Goal: Contribute content: Contribute content

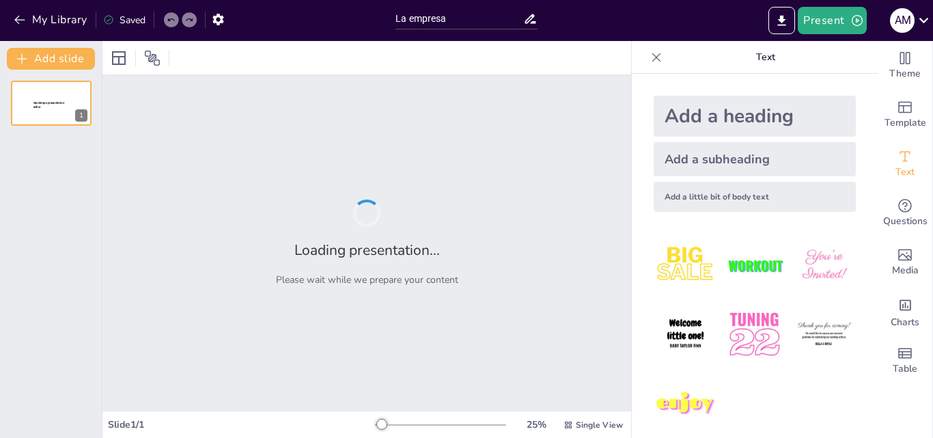
type input "La empresa"
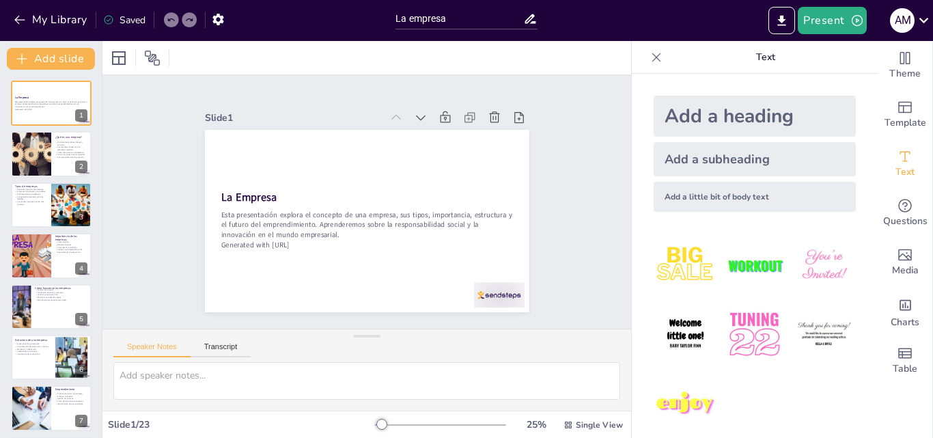
checkbox input "true"
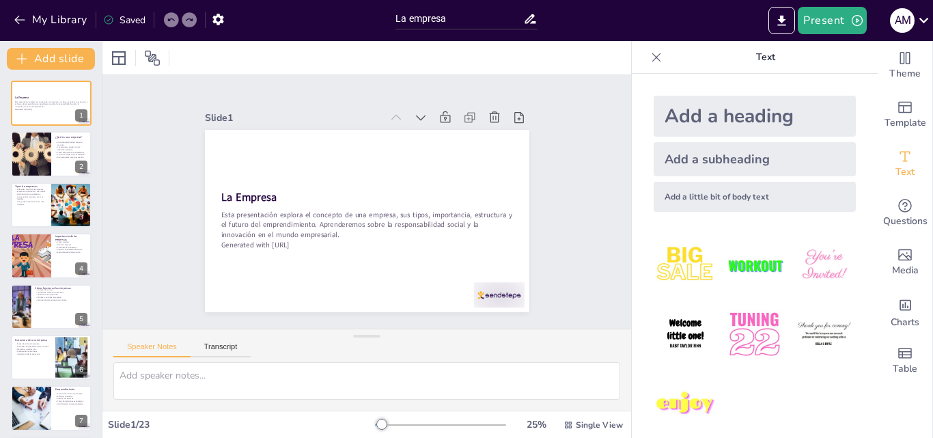
checkbox input "true"
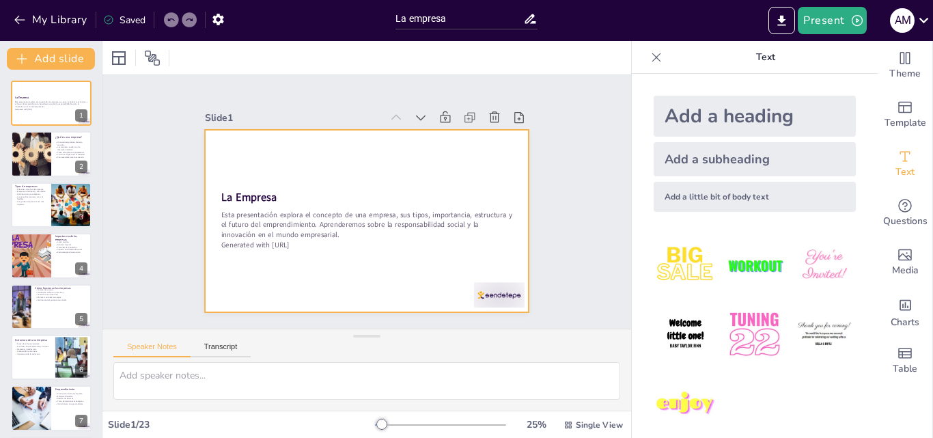
checkbox input "true"
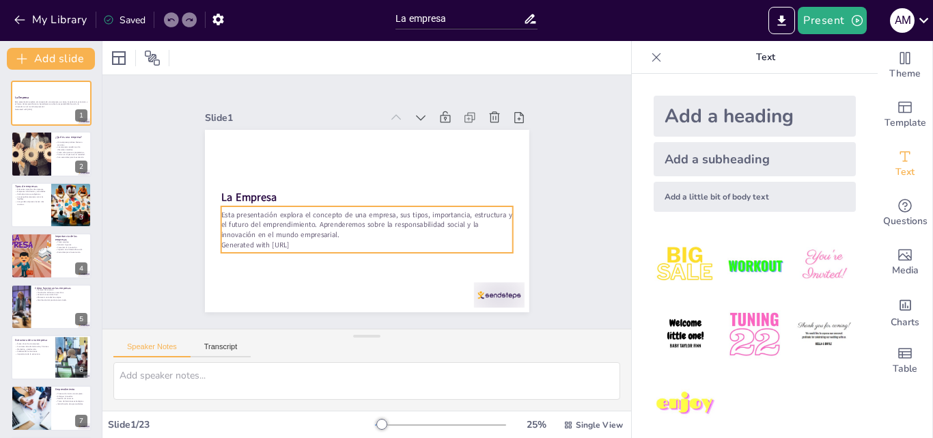
checkbox input "true"
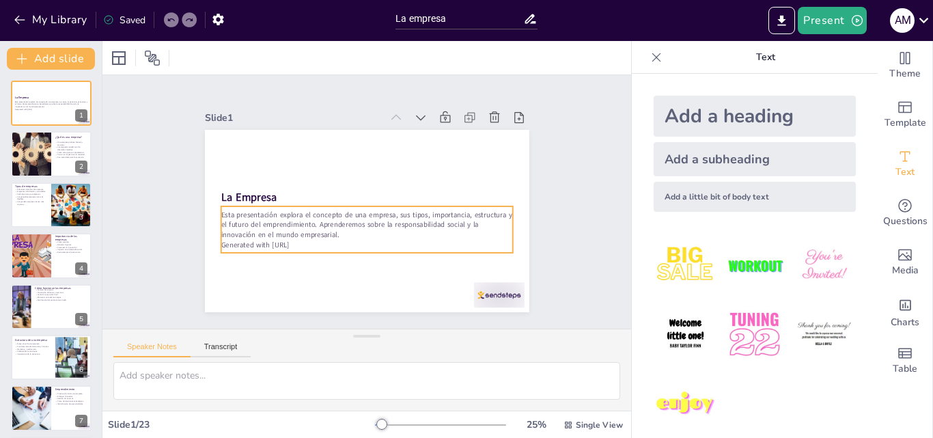
checkbox input "true"
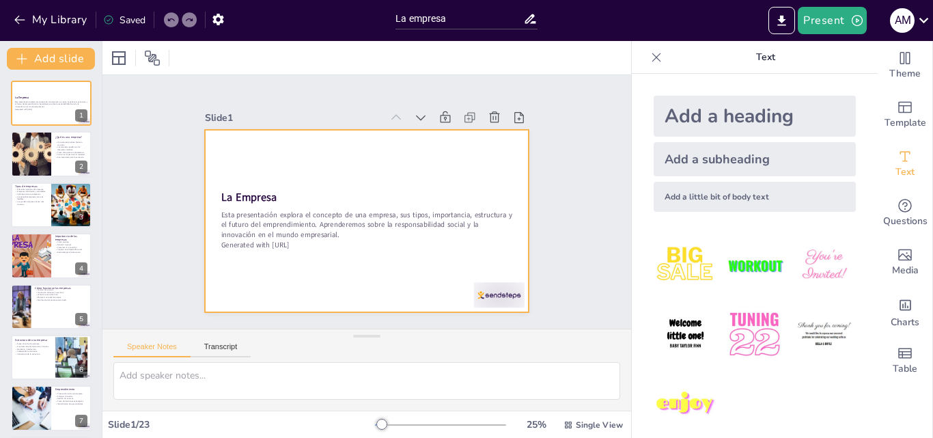
checkbox input "true"
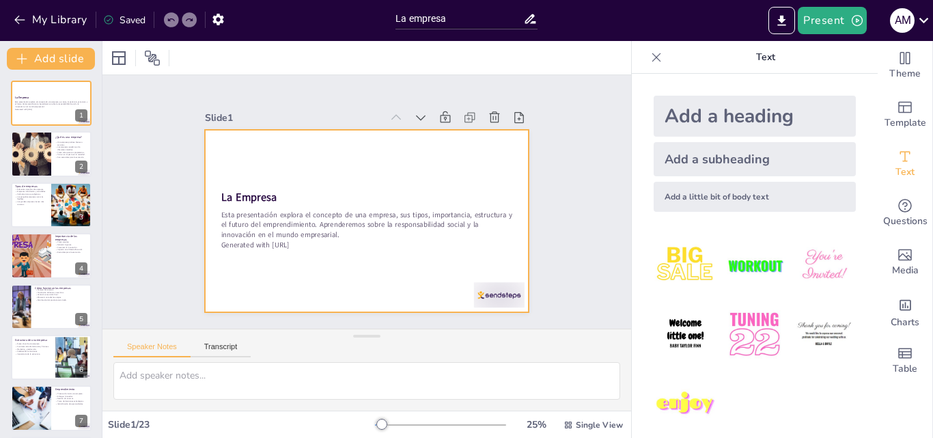
checkbox input "true"
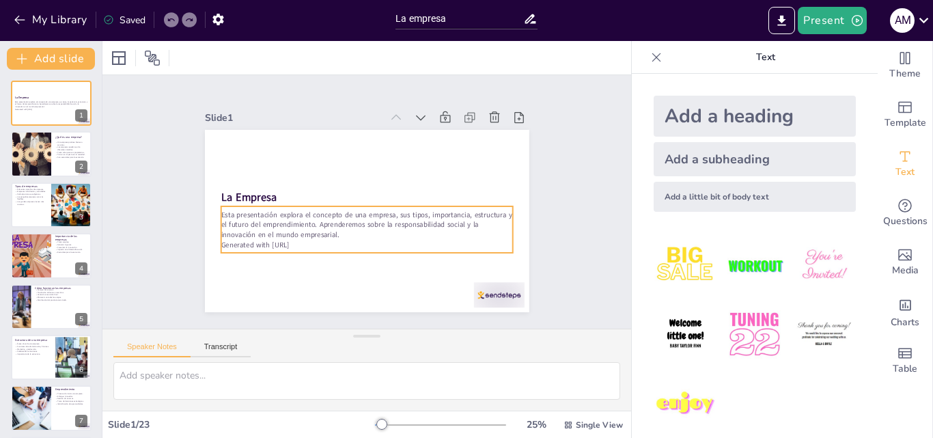
checkbox input "true"
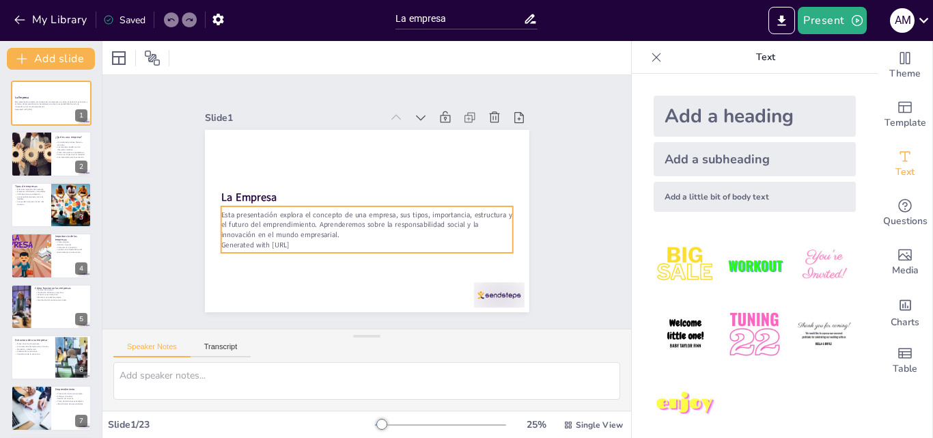
checkbox input "true"
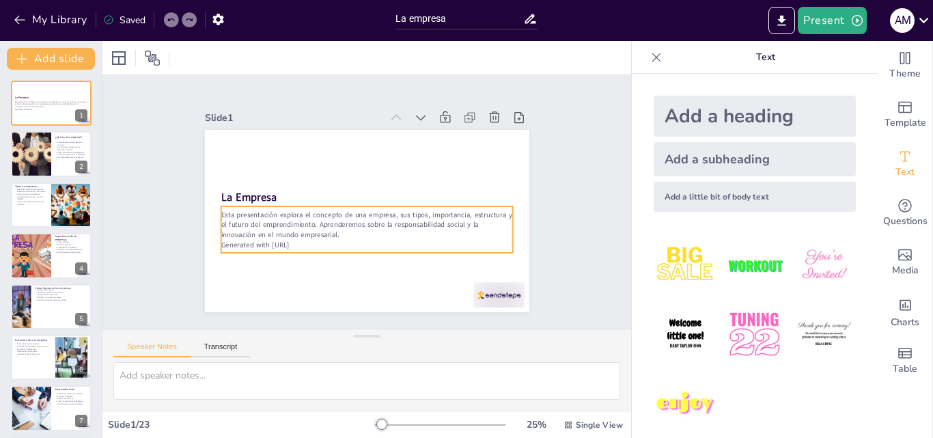
checkbox input "true"
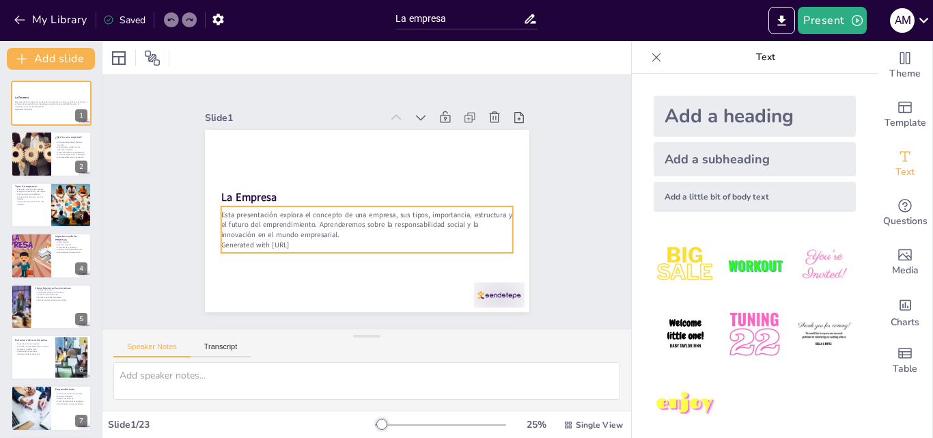
checkbox input "true"
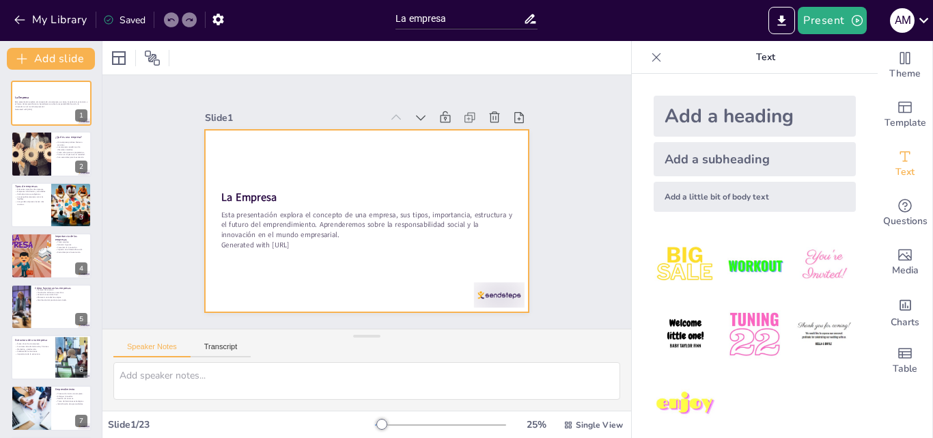
checkbox input "true"
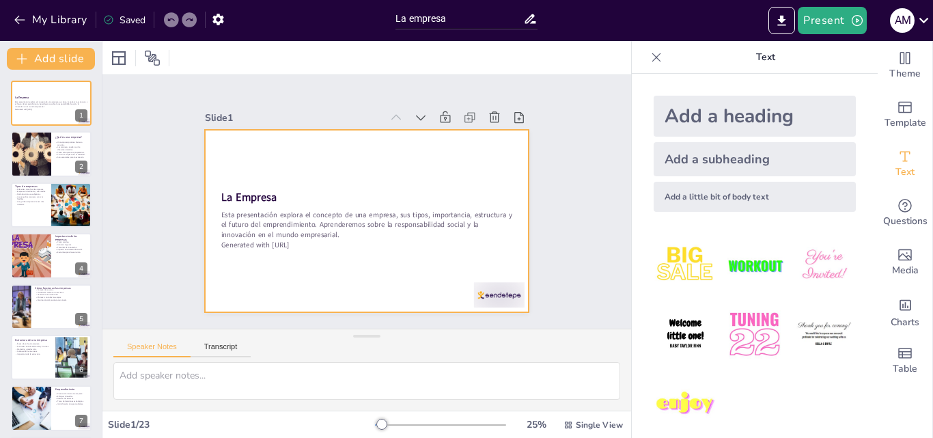
checkbox input "true"
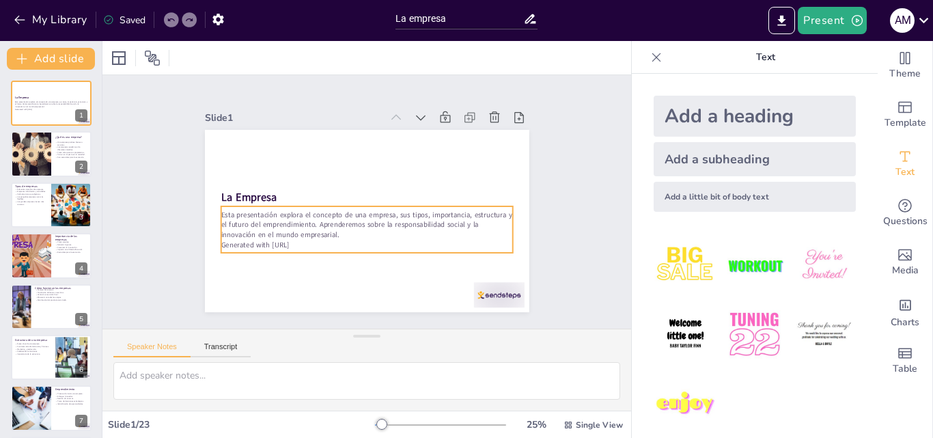
checkbox input "true"
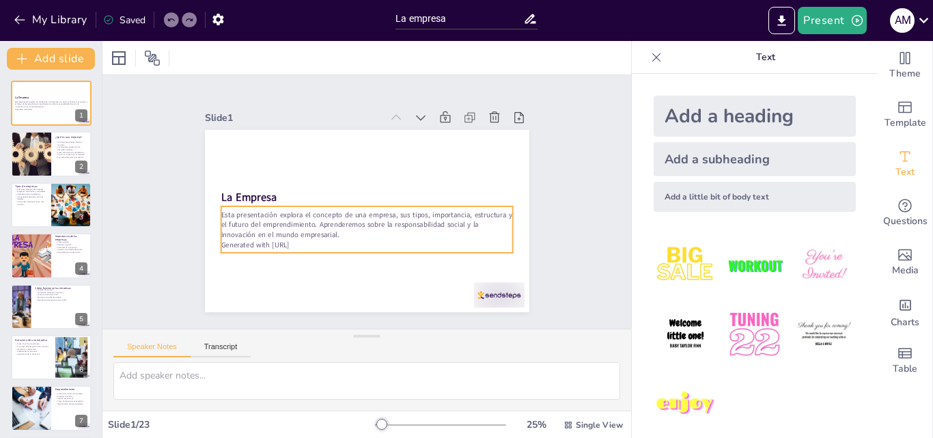
click at [301, 243] on p "Generated with [URL]" at bounding box center [346, 239] width 258 height 154
checkbox input "true"
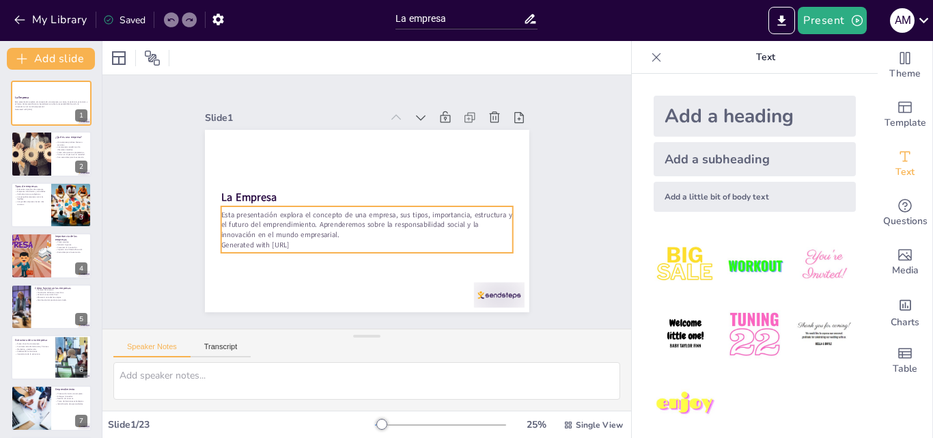
checkbox input "true"
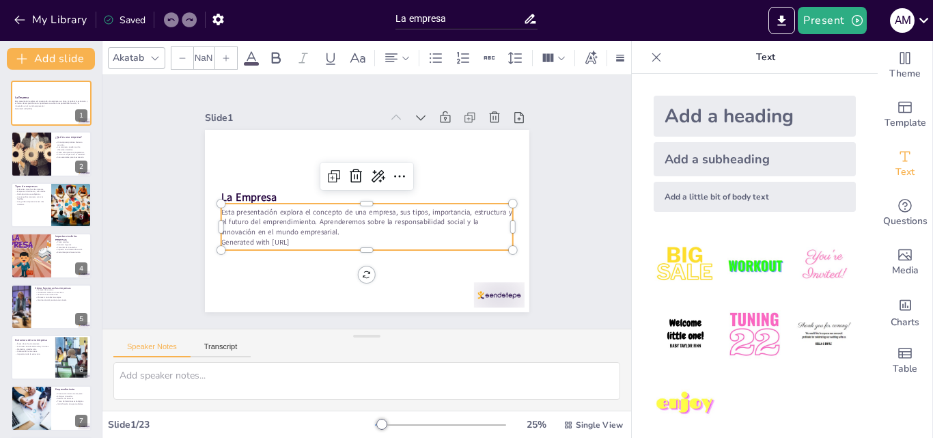
checkbox input "true"
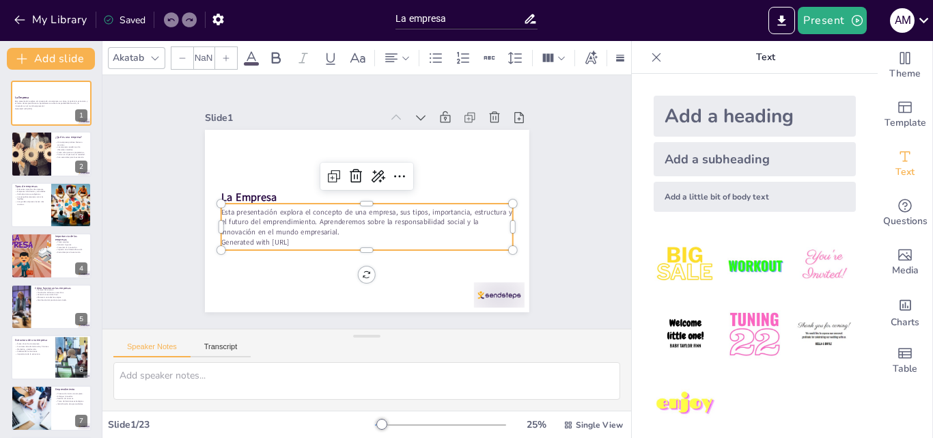
type input "32"
checkbox input "true"
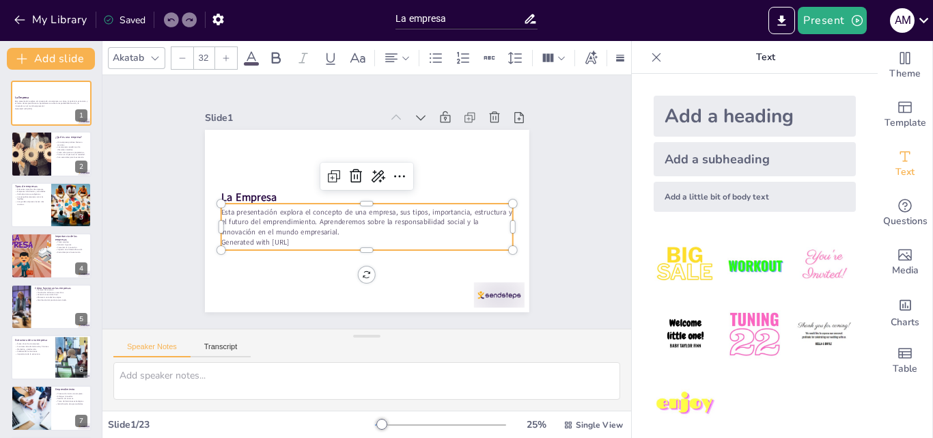
checkbox input "true"
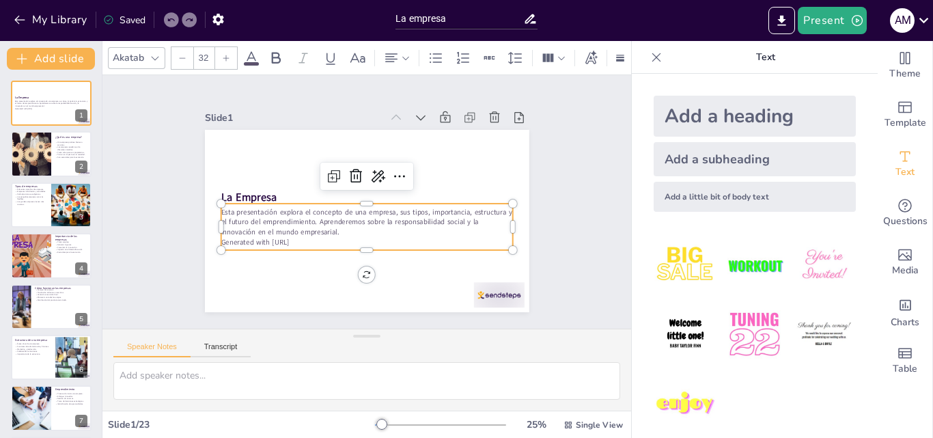
checkbox input "true"
click at [305, 236] on p "Generated with [URL]" at bounding box center [327, 194] width 70 height 288
checkbox input "true"
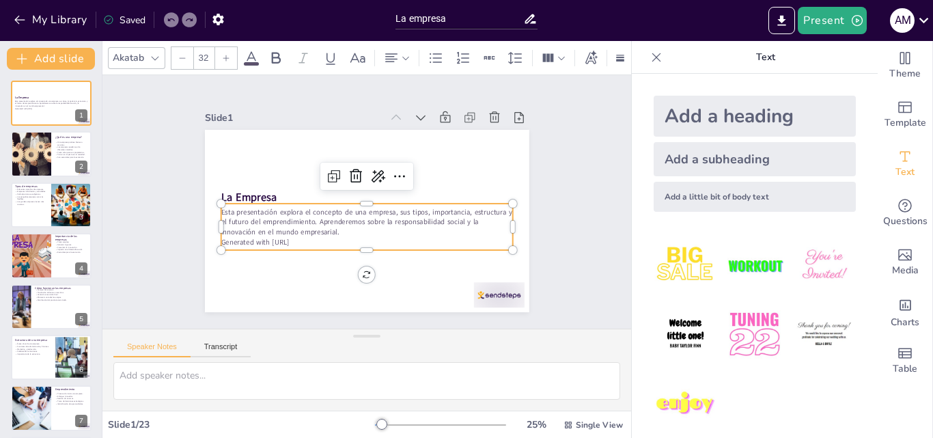
checkbox input "true"
click at [305, 236] on p "Generated with [URL]" at bounding box center [335, 226] width 180 height 242
click at [305, 236] on p "Generated with [URL]" at bounding box center [330, 185] width 128 height 271
checkbox input "true"
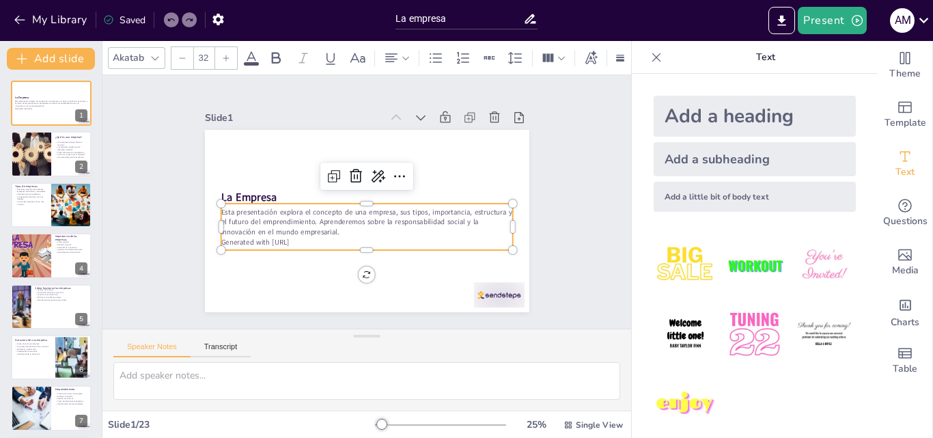
checkbox input "true"
click at [299, 236] on p "Generated with [URL]" at bounding box center [327, 194] width 70 height 288
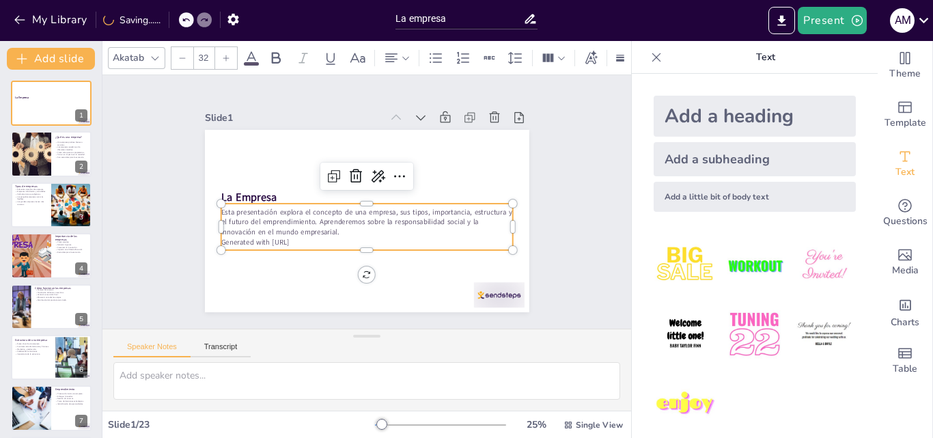
click at [304, 239] on p "Generated with [URL]" at bounding box center [331, 185] width 128 height 271
checkbox input "true"
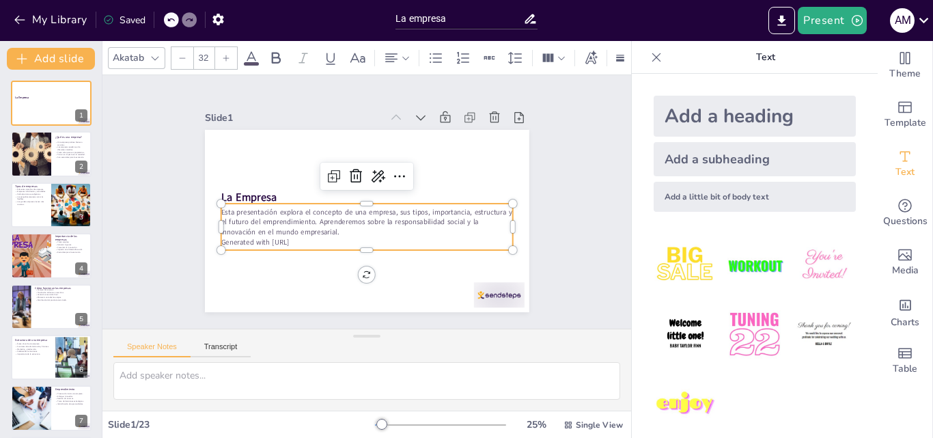
checkbox input "true"
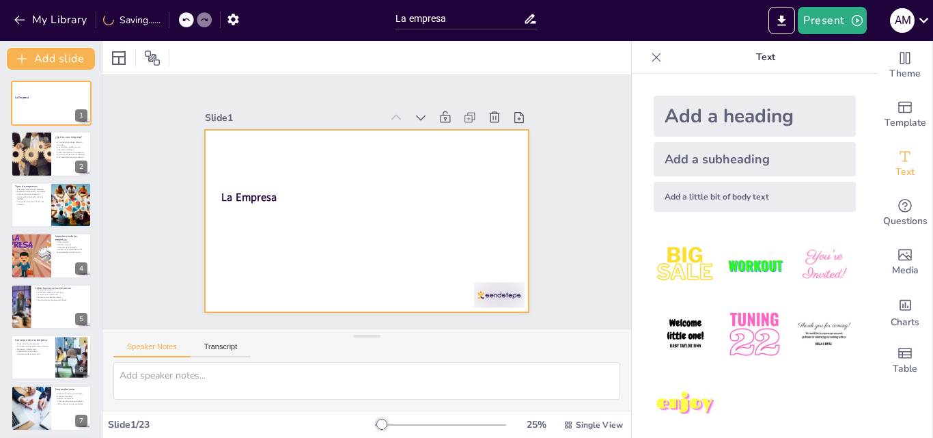
checkbox input "true"
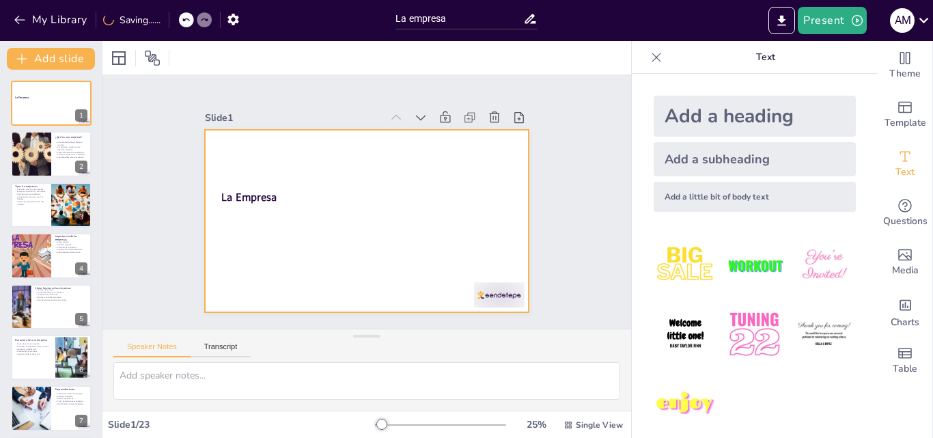
checkbox input "true"
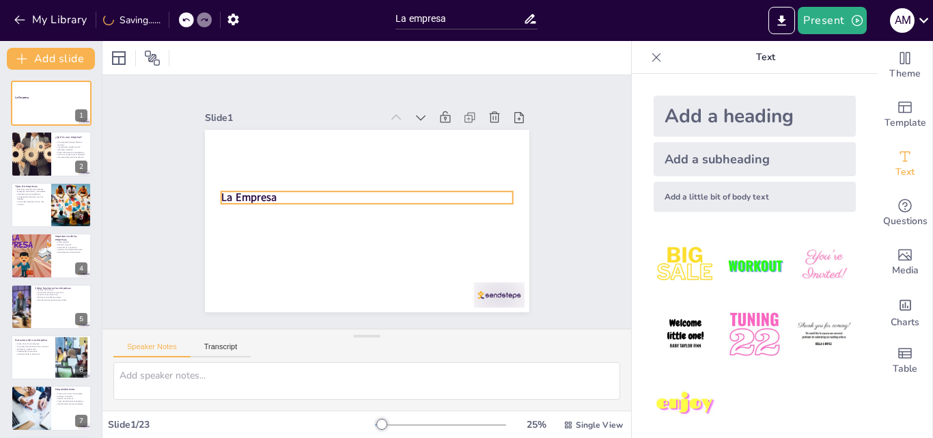
checkbox input "true"
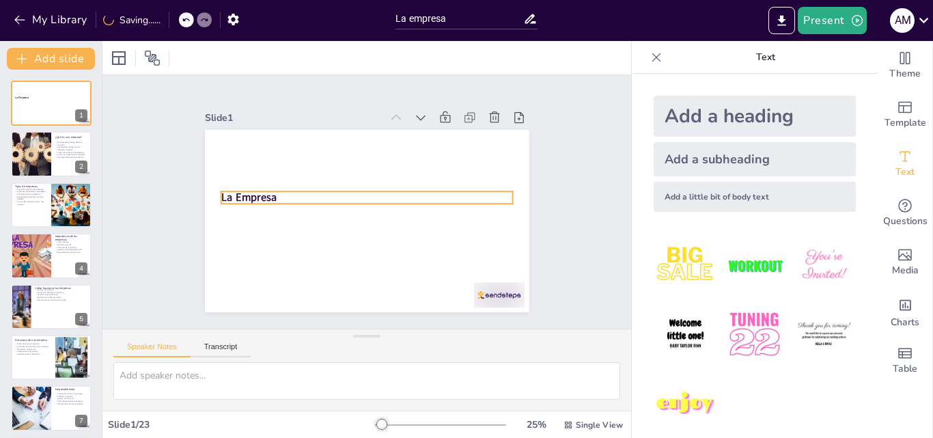
click at [279, 131] on strong "La Empresa" at bounding box center [301, 103] width 44 height 53
checkbox input "true"
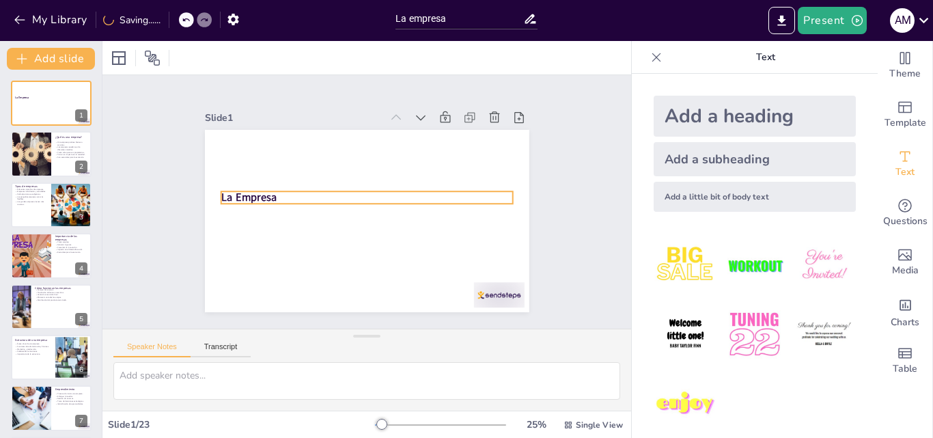
checkbox input "true"
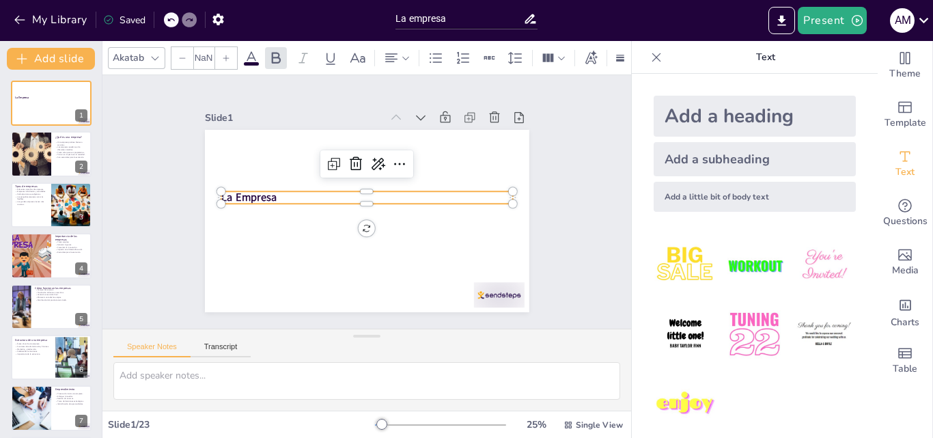
checkbox input "true"
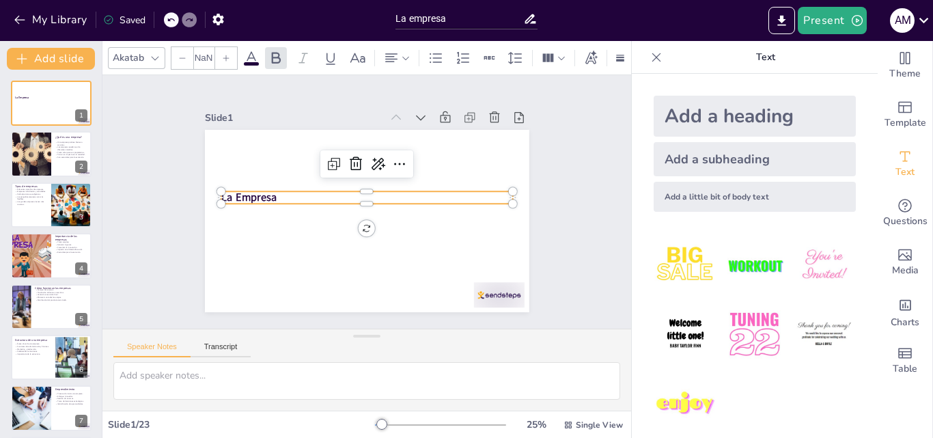
type input "48"
click at [689, 393] on img at bounding box center [686, 404] width 64 height 64
checkbox input "true"
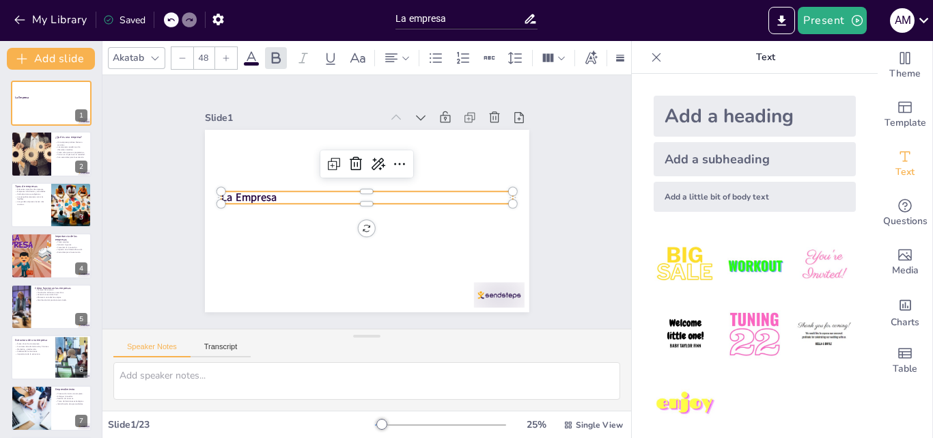
checkbox input "true"
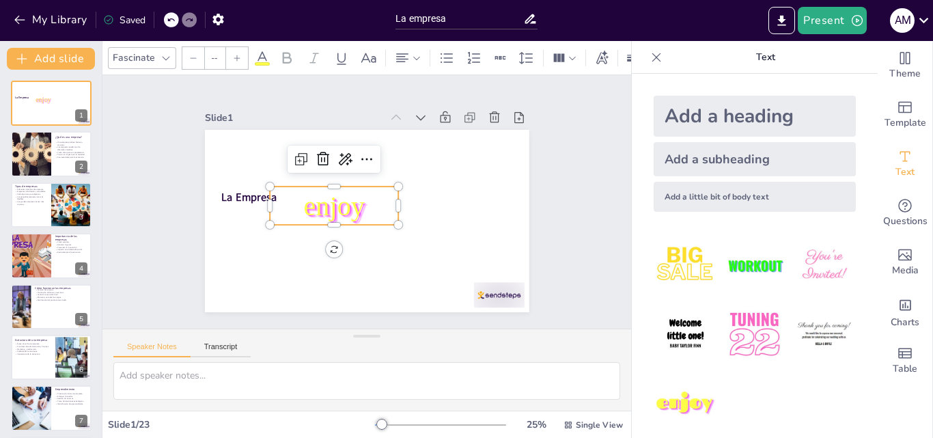
type input "162.7"
checkbox input "true"
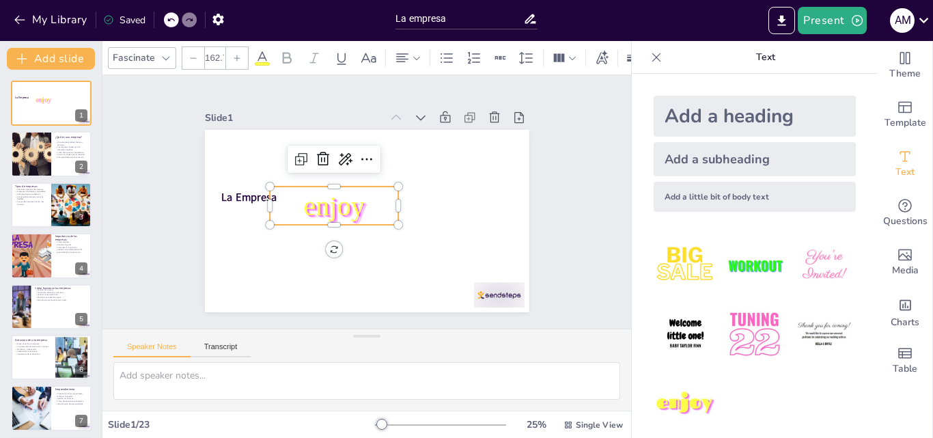
checkbox input "true"
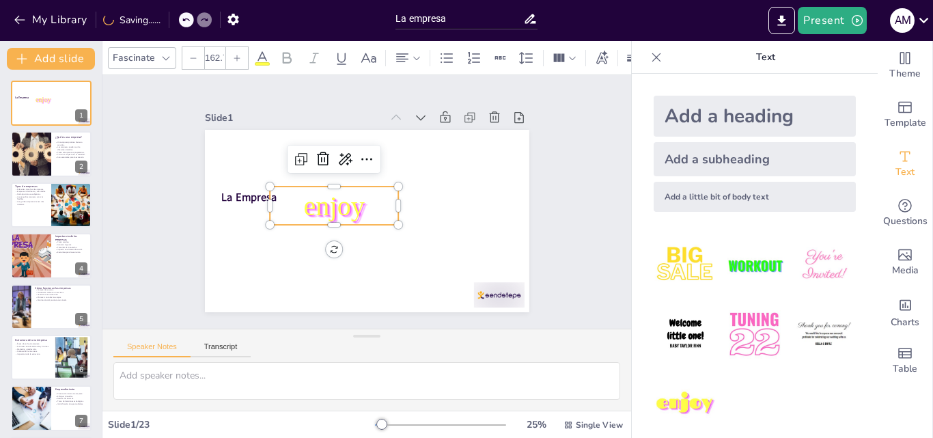
checkbox input "true"
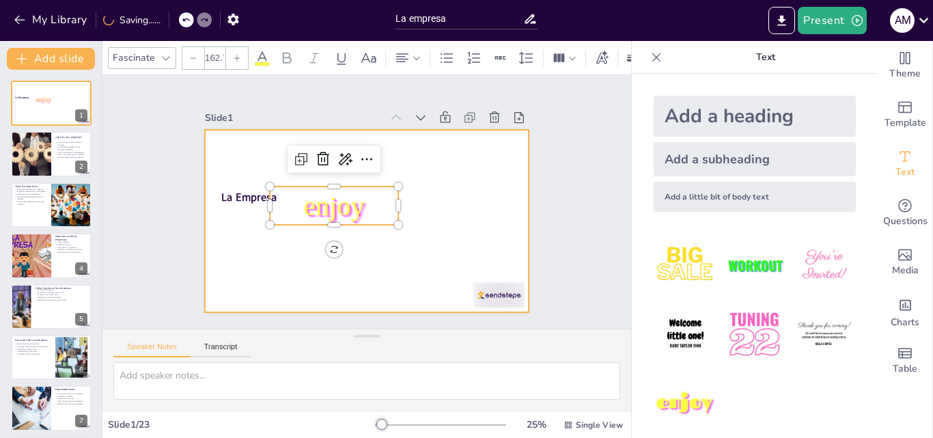
checkbox input "true"
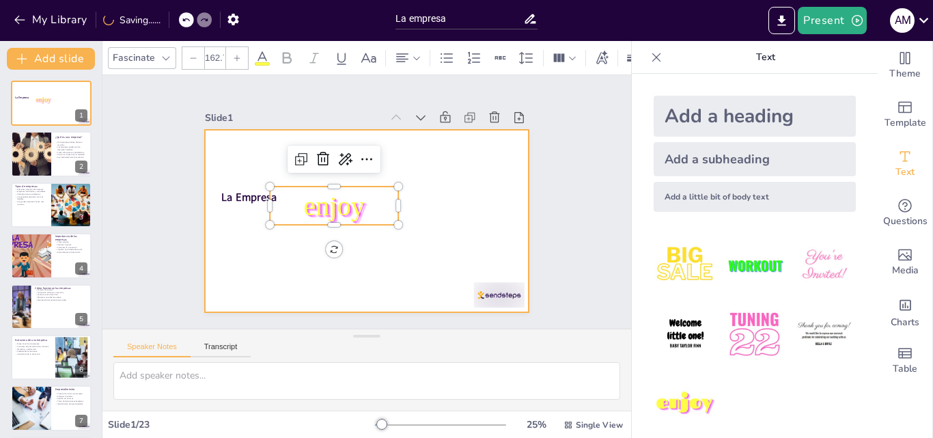
click at [267, 137] on strong "La Empresa" at bounding box center [291, 110] width 48 height 51
checkbox input "true"
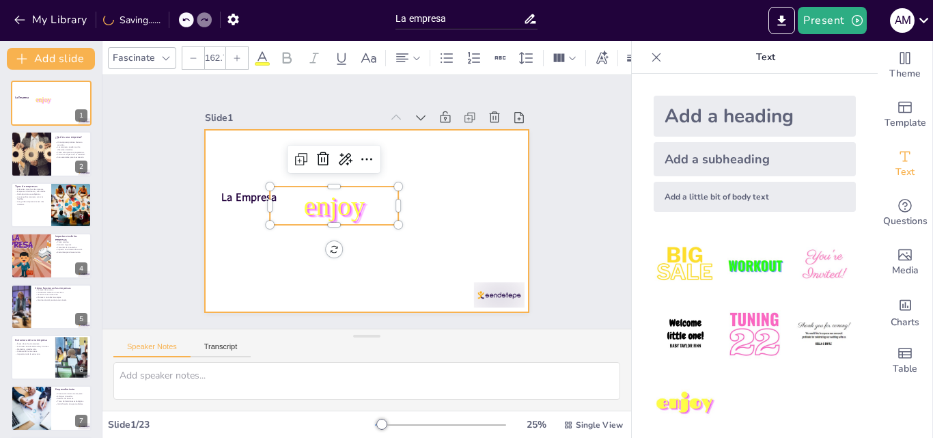
checkbox input "true"
type input "--"
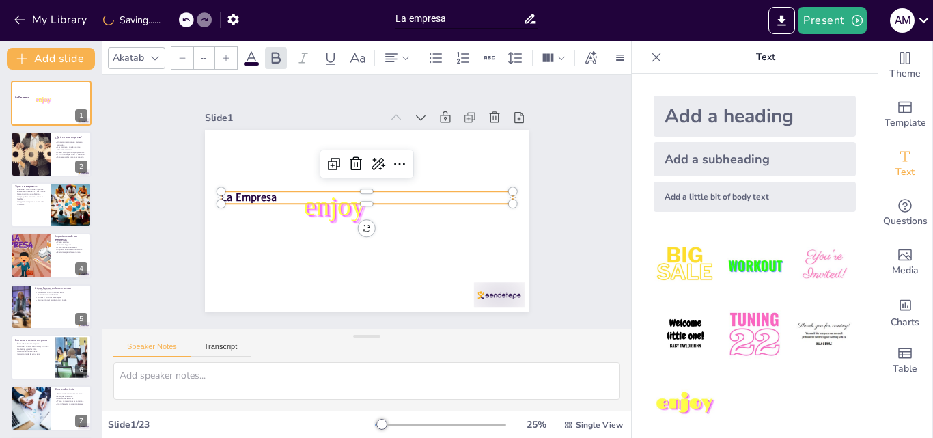
checkbox input "true"
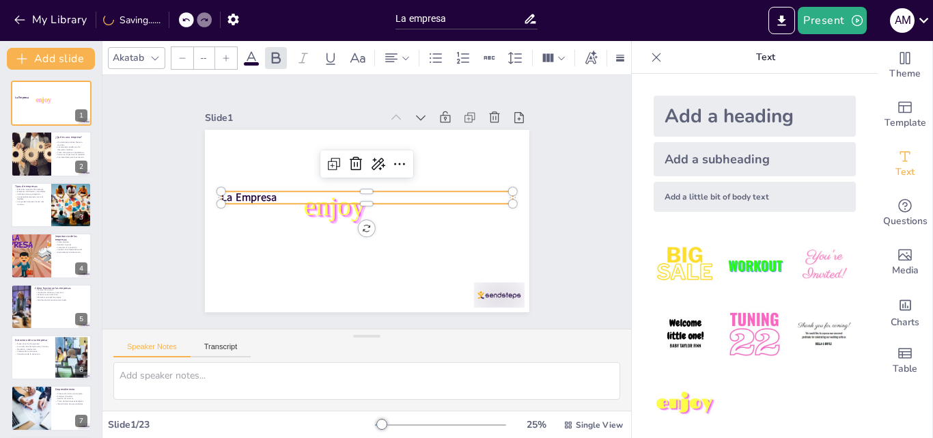
type input "48"
checkbox input "true"
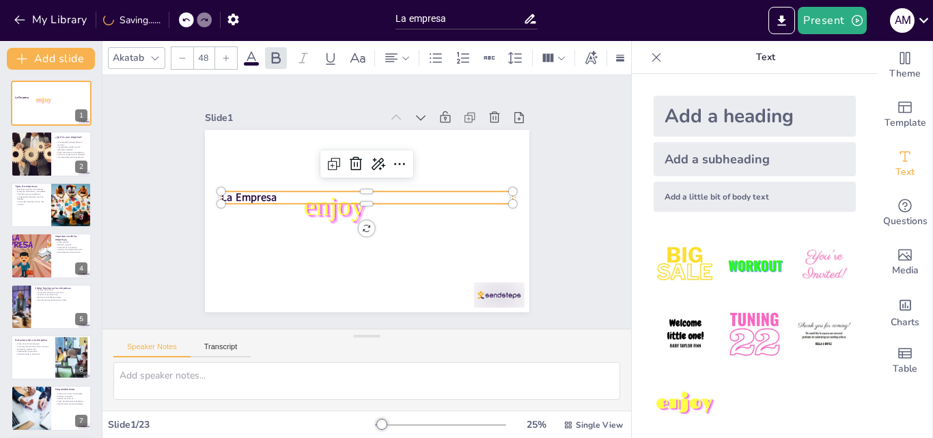
checkbox input "true"
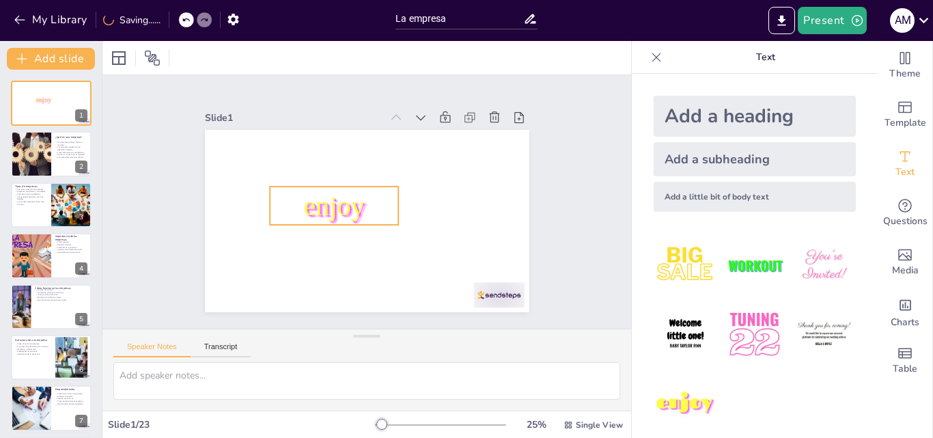
checkbox input "true"
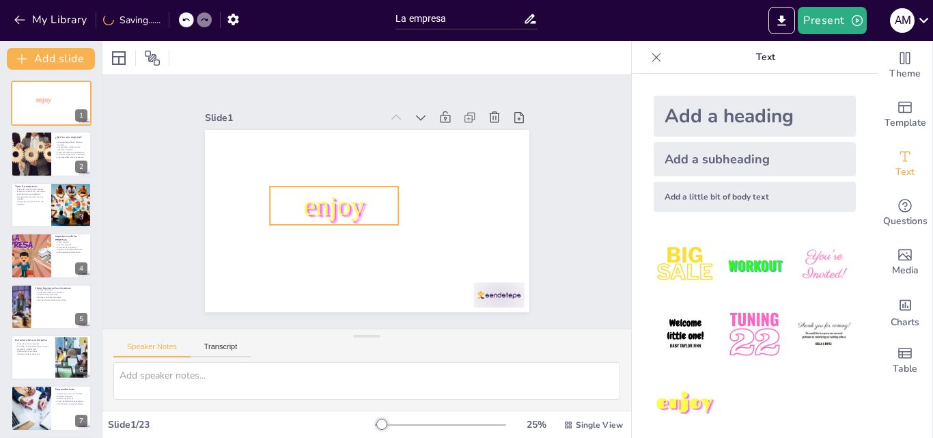
click at [361, 205] on span "enjoy" at bounding box center [395, 185] width 68 height 53
checkbox input "true"
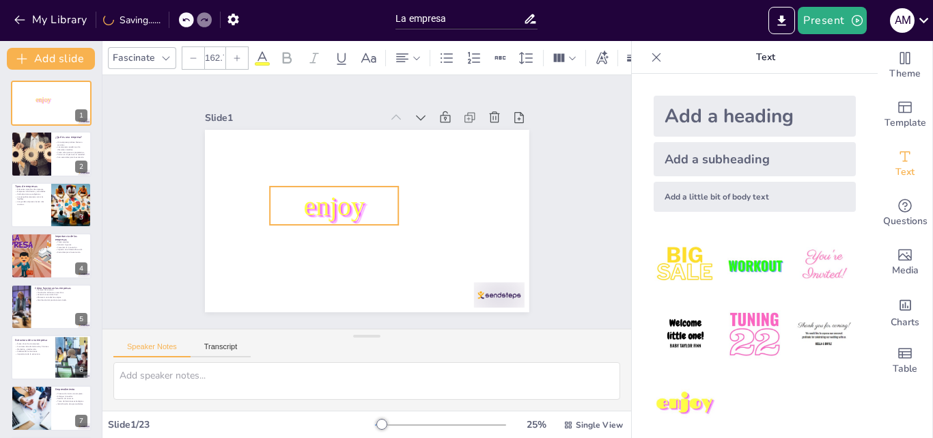
checkbox input "true"
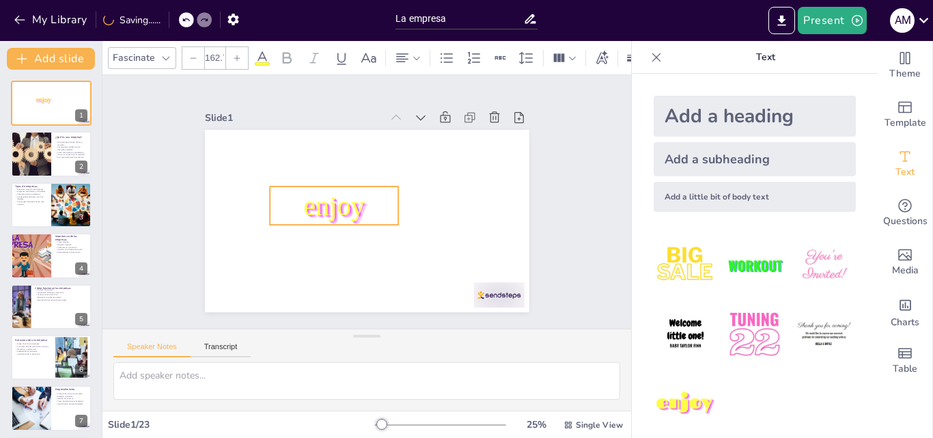
checkbox input "true"
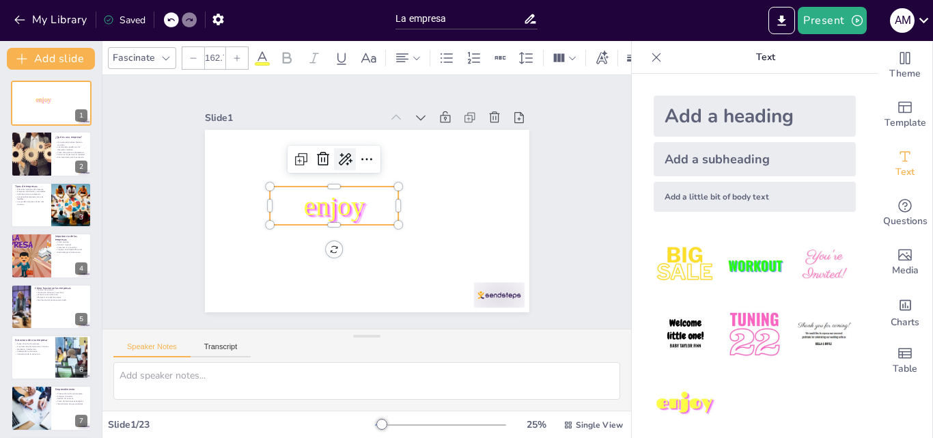
checkbox input "true"
click at [375, 157] on icon at bounding box center [384, 157] width 18 height 18
checkbox input "true"
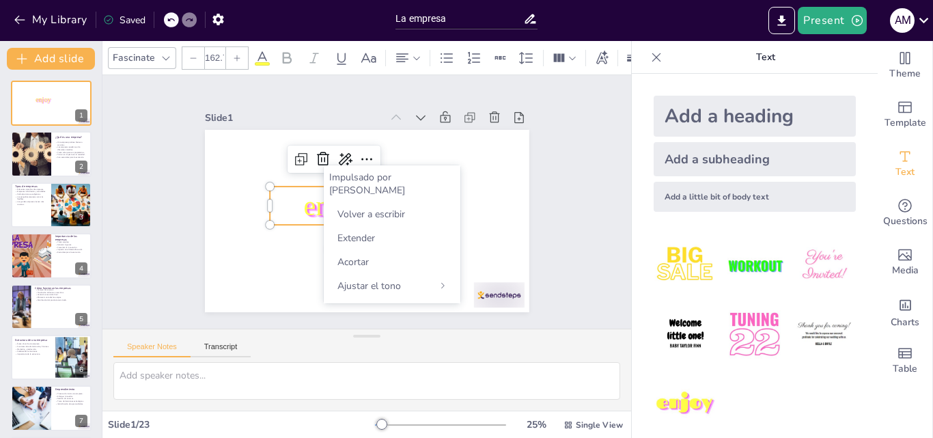
checkbox input "true"
click at [290, 201] on p "enjoy" at bounding box center [342, 180] width 115 height 121
checkbox input "true"
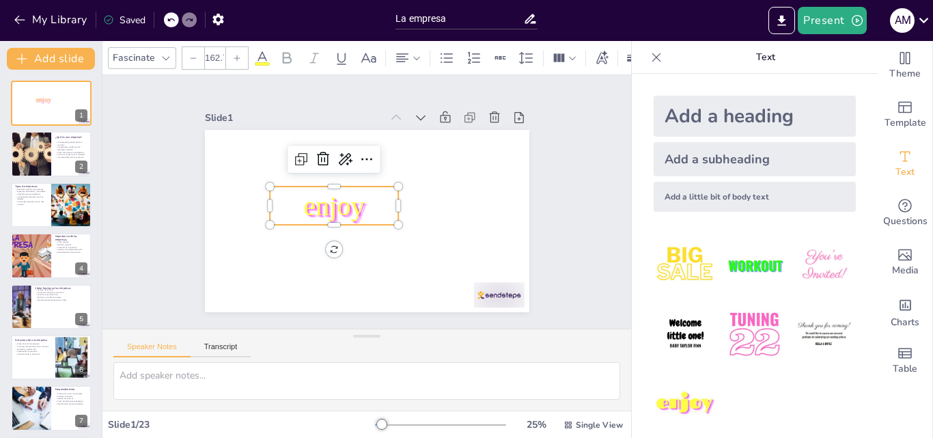
checkbox input "true"
click at [356, 152] on icon at bounding box center [365, 154] width 18 height 17
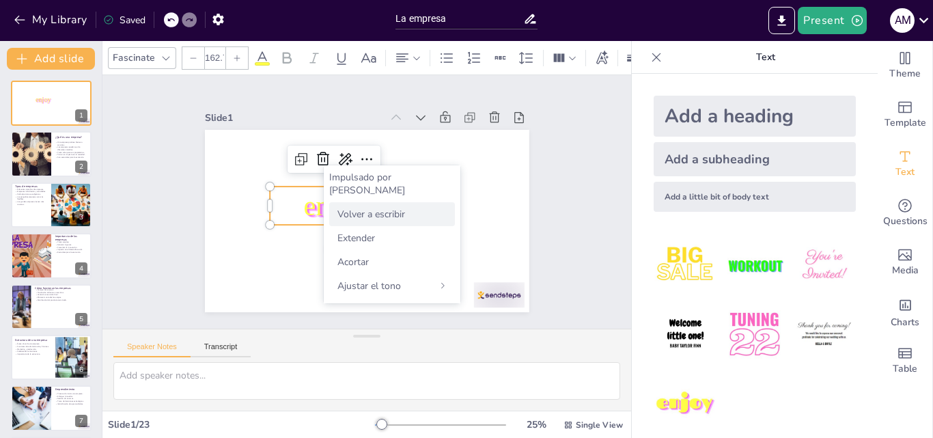
click at [358, 208] on font "Volver a escribir" at bounding box center [372, 214] width 68 height 13
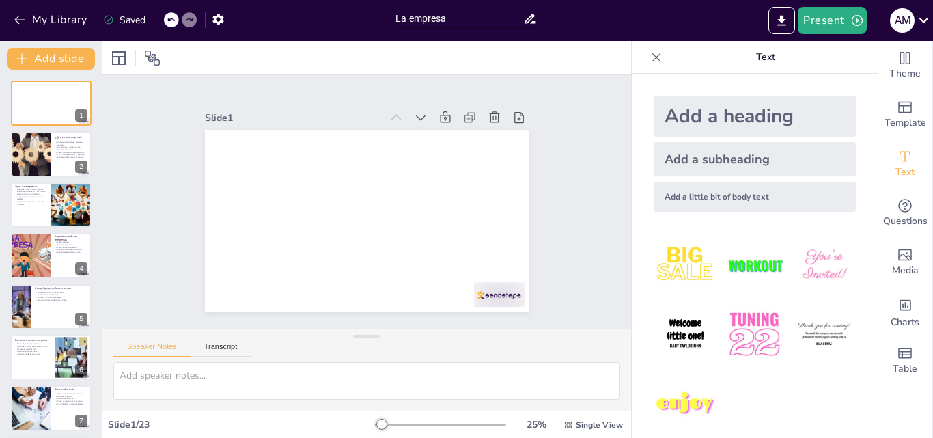
click at [733, 118] on div "Add a heading" at bounding box center [755, 116] width 202 height 41
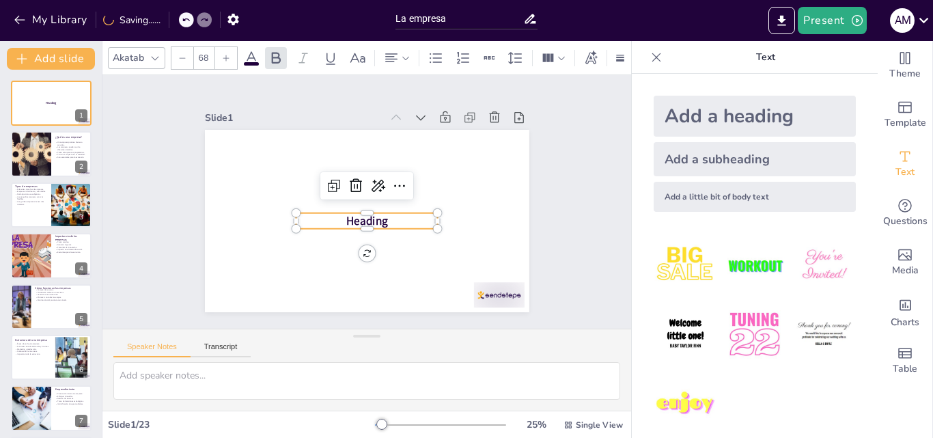
click at [409, 213] on p "Heading" at bounding box center [367, 221] width 142 height 16
click at [407, 215] on p "Heading" at bounding box center [367, 221] width 142 height 16
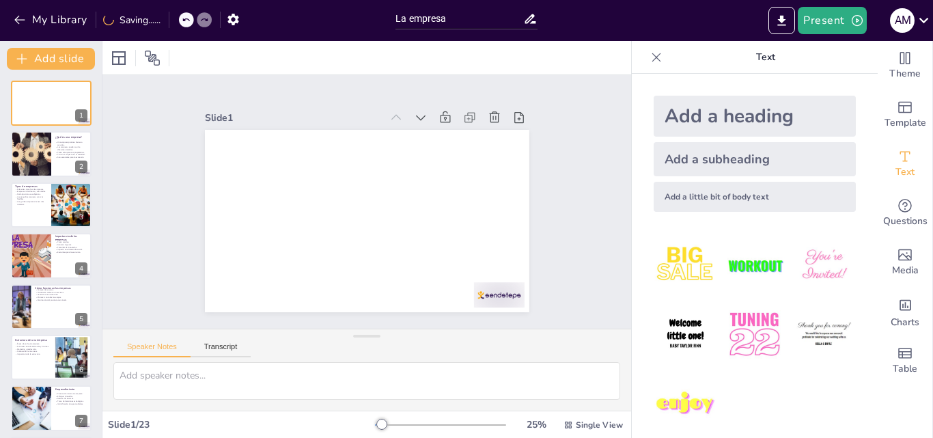
click at [700, 120] on div "Add a heading" at bounding box center [755, 116] width 202 height 41
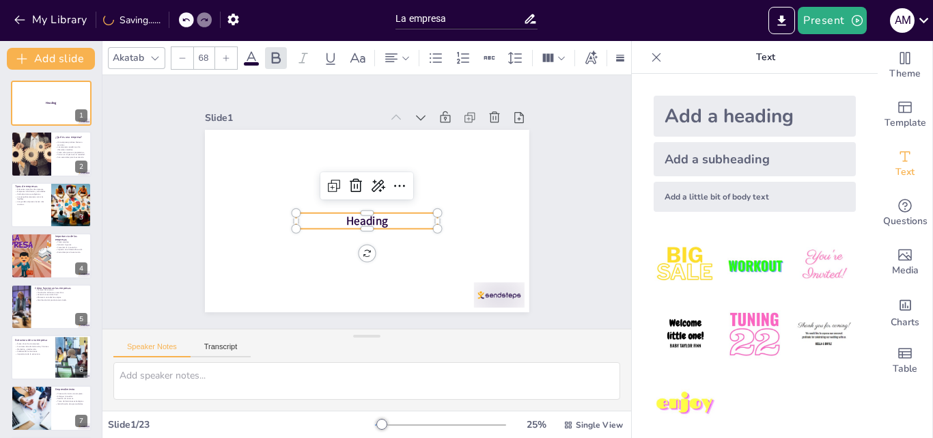
click at [428, 221] on div at bounding box center [434, 227] width 13 height 13
click at [400, 262] on div at bounding box center [392, 269] width 15 height 15
click at [425, 245] on div at bounding box center [417, 252] width 15 height 15
click at [400, 262] on div at bounding box center [392, 269] width 15 height 15
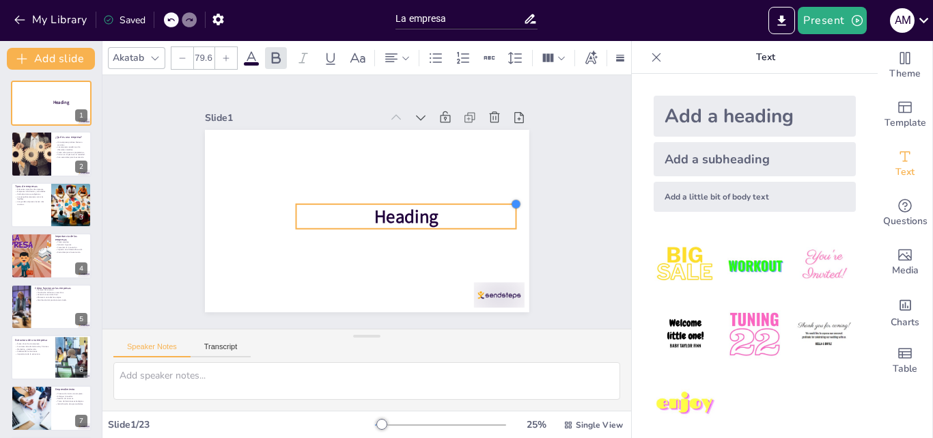
drag, startPoint x: 428, startPoint y: 210, endPoint x: 441, endPoint y: 193, distance: 21.1
click at [441, 193] on div "Heading" at bounding box center [362, 221] width 355 height 246
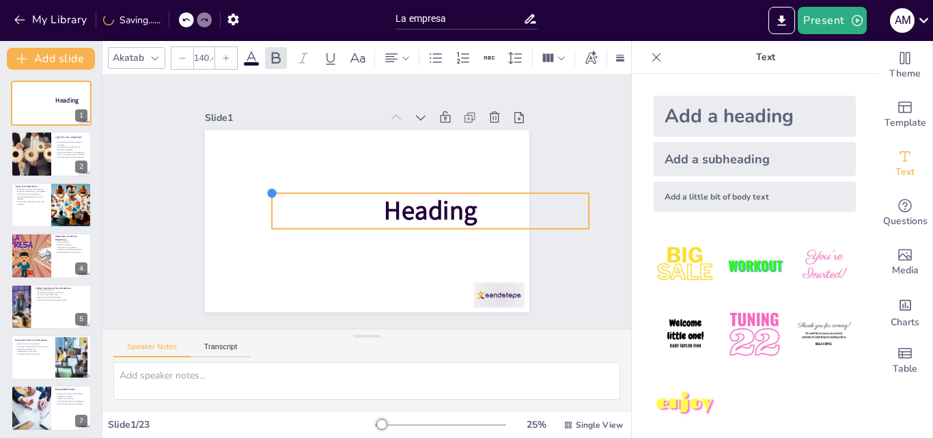
drag, startPoint x: 284, startPoint y: 192, endPoint x: 311, endPoint y: 207, distance: 31.2
click at [263, 180] on div "Heading" at bounding box center [373, 184] width 365 height 274
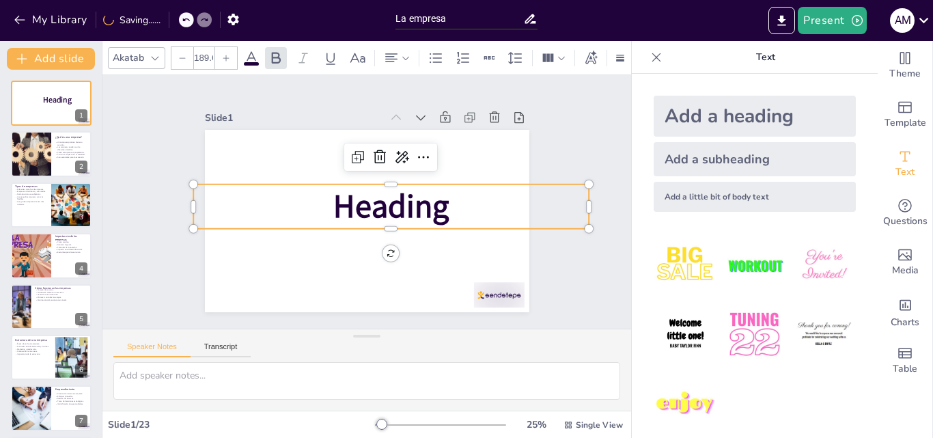
click at [312, 200] on p "Heading" at bounding box center [353, 222] width 202 height 380
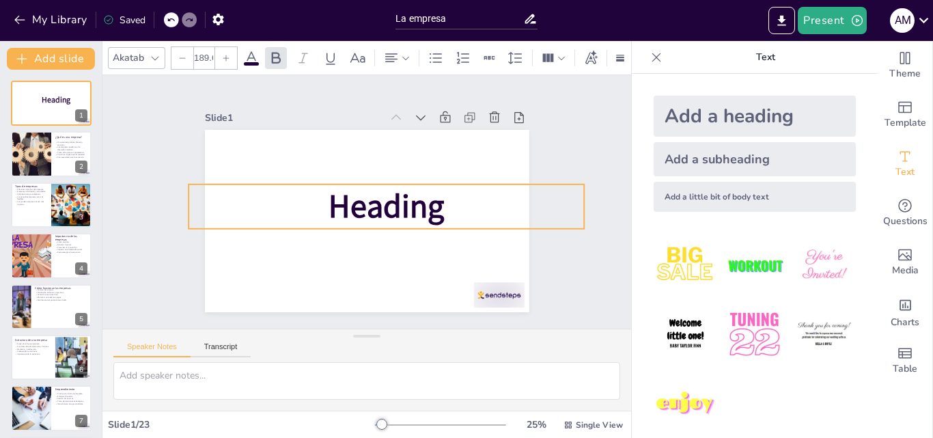
click at [178, 200] on div "Slide 1 Heading Slide 2 ¿Qué es una empresa? Una empresa produce bienes o servi…" at bounding box center [367, 202] width 454 height 414
drag, startPoint x: 178, startPoint y: 200, endPoint x: 169, endPoint y: 200, distance: 8.9
click at [169, 200] on div "Slide 1 Heading Slide 2 ¿Qué es una empresa? Una empresa produce bienes o servi…" at bounding box center [367, 202] width 454 height 414
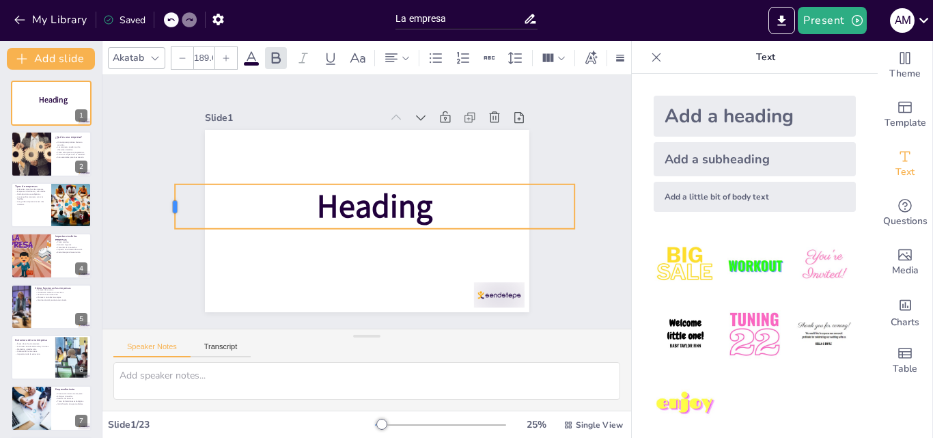
drag, startPoint x: 167, startPoint y: 197, endPoint x: 159, endPoint y: 197, distance: 8.9
click at [159, 197] on div "Slide 1 Heading Slide 2 ¿Qué es una empresa? Una empresa produce bienes o servi…" at bounding box center [367, 202] width 438 height 299
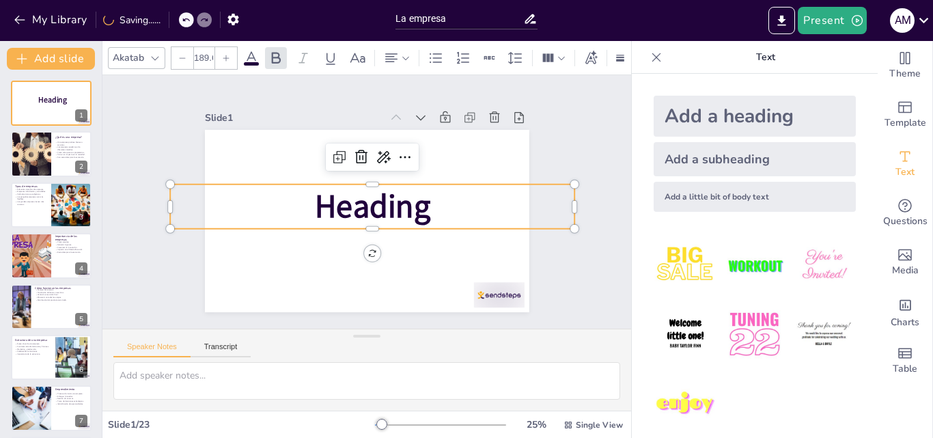
click at [710, 159] on div "Add a subheading" at bounding box center [755, 159] width 202 height 34
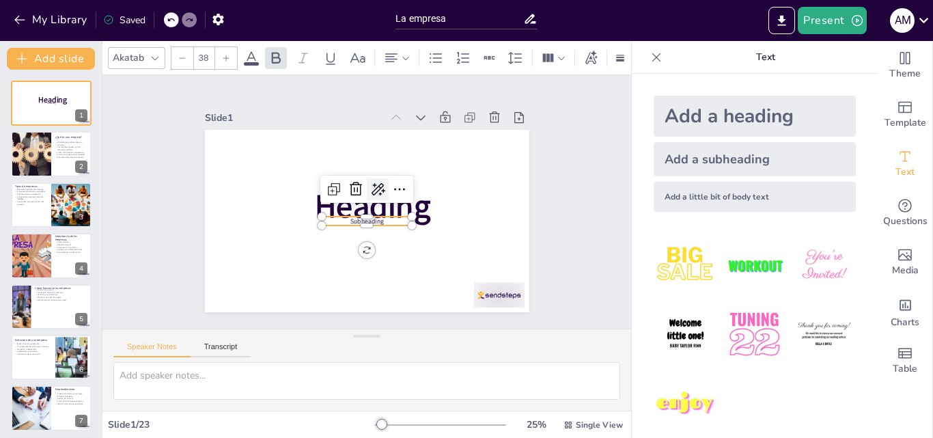
click at [362, 188] on icon at bounding box center [351, 199] width 23 height 23
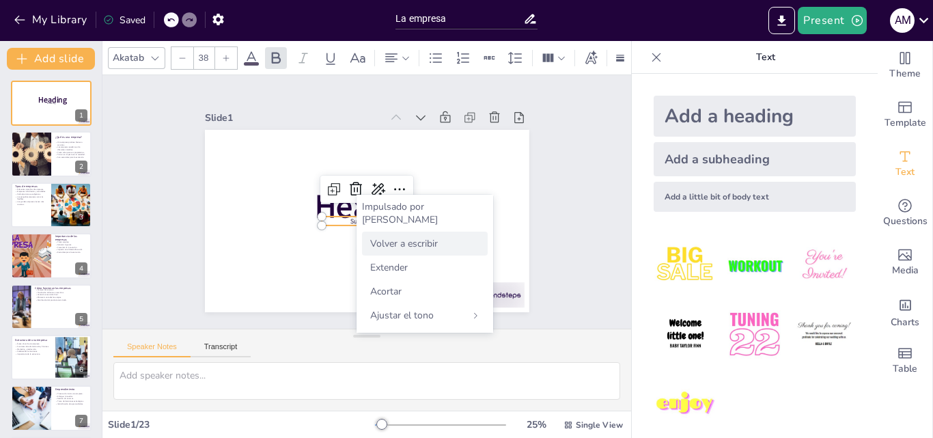
click at [392, 237] on font "Volver a escribir" at bounding box center [404, 243] width 68 height 13
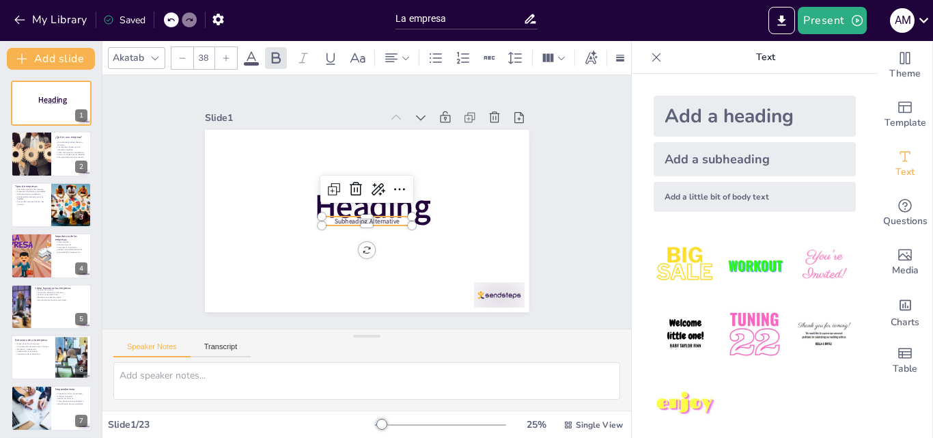
click at [373, 213] on span "Subheading Alternative" at bounding box center [357, 218] width 61 height 40
click at [392, 206] on icon at bounding box center [398, 217] width 23 height 23
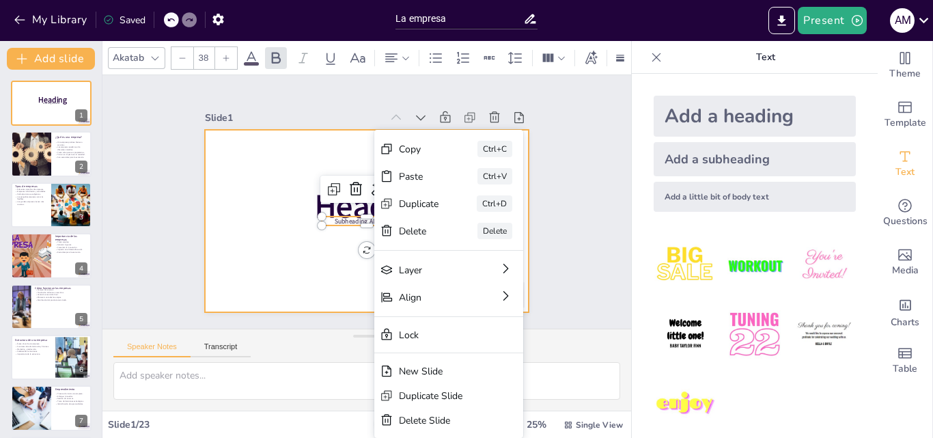
click at [310, 232] on div at bounding box center [383, 211] width 320 height 372
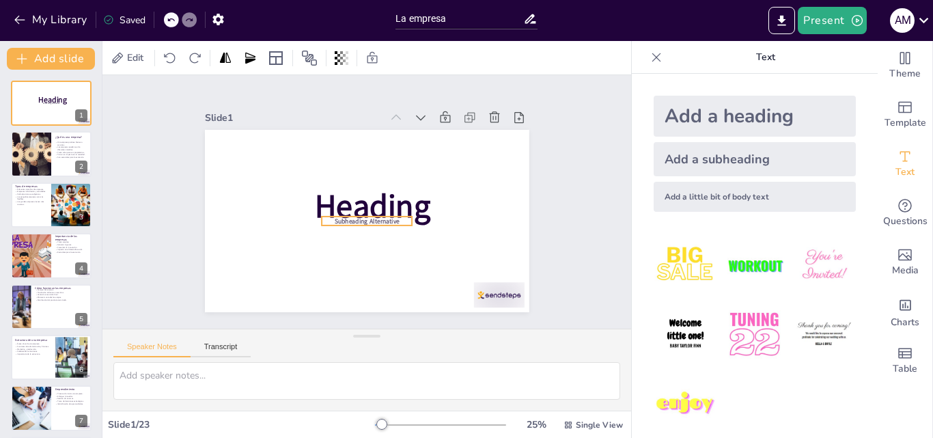
click at [350, 212] on span "Subheading Alternative" at bounding box center [349, 209] width 35 height 63
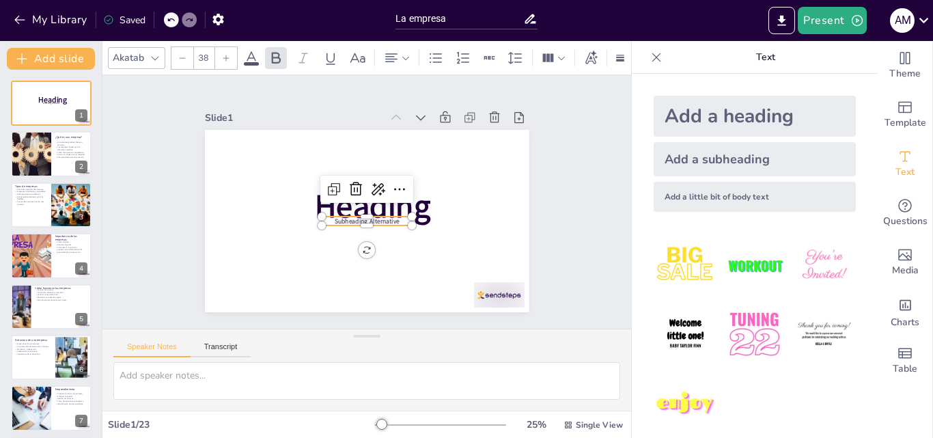
click at [353, 215] on span "Subheading Alternative" at bounding box center [348, 201] width 9 height 65
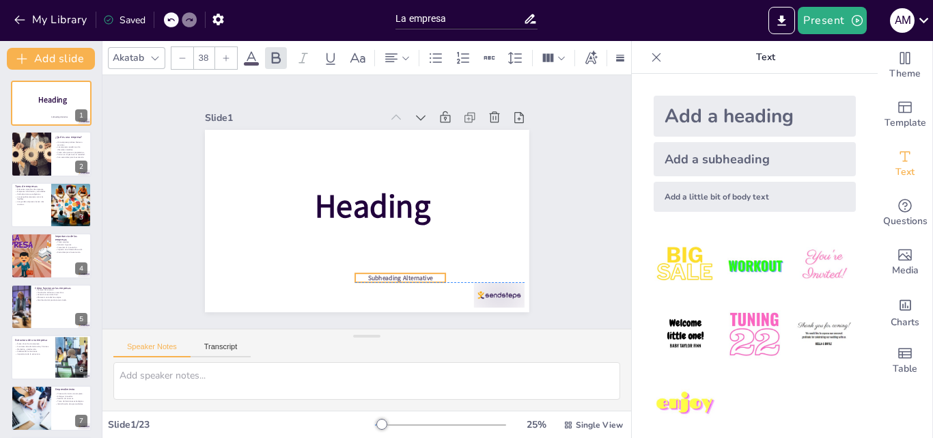
drag, startPoint x: 372, startPoint y: 215, endPoint x: 405, endPoint y: 267, distance: 61.8
click at [405, 239] on div "Heading Subheading Alternative" at bounding box center [409, 144] width 262 height 191
drag, startPoint x: 405, startPoint y: 267, endPoint x: 418, endPoint y: 271, distance: 13.2
click at [431, 290] on div "Heading Subheading Alternative" at bounding box center [351, 191] width 338 height 370
click at [409, 135] on span "Subheading Alternative" at bounding box center [379, 114] width 61 height 40
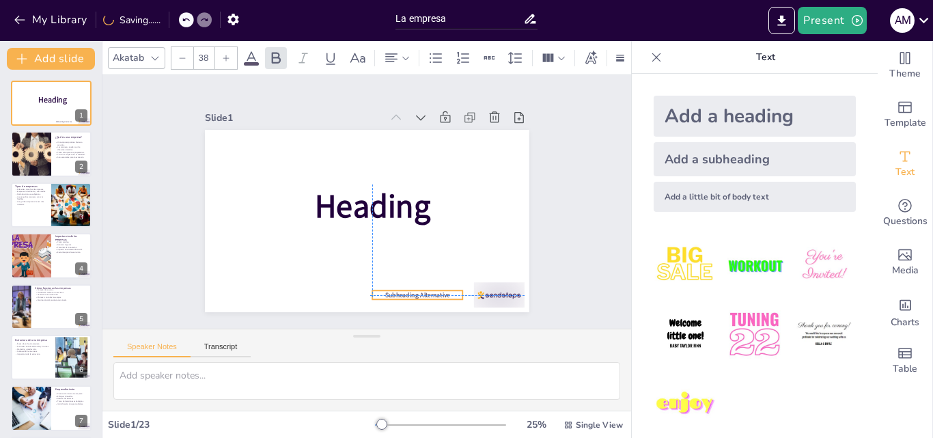
drag, startPoint x: 418, startPoint y: 274, endPoint x: 437, endPoint y: 285, distance: 22.0
click at [437, 285] on div "Heading Subheading Alternative" at bounding box center [430, 165] width 162 height 281
click at [432, 260] on div at bounding box center [466, 223] width 69 height 74
click at [390, 280] on icon at bounding box center [378, 291] width 23 height 23
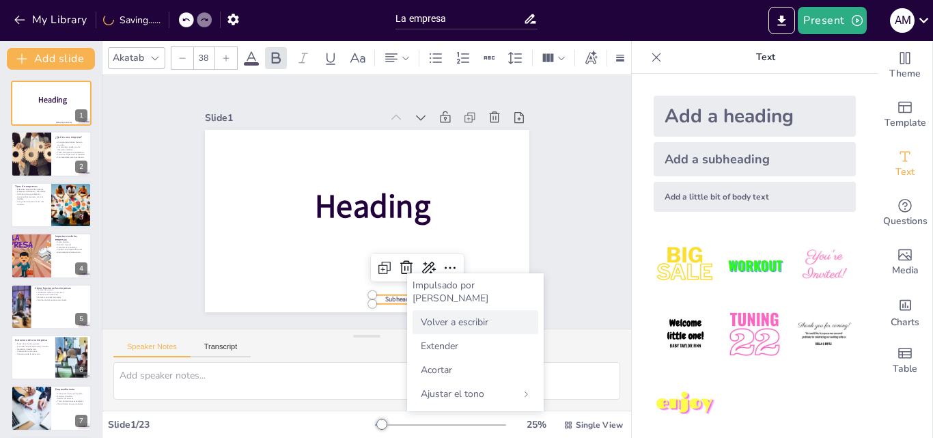
click at [452, 310] on div "Volver a escribir" at bounding box center [476, 322] width 126 height 24
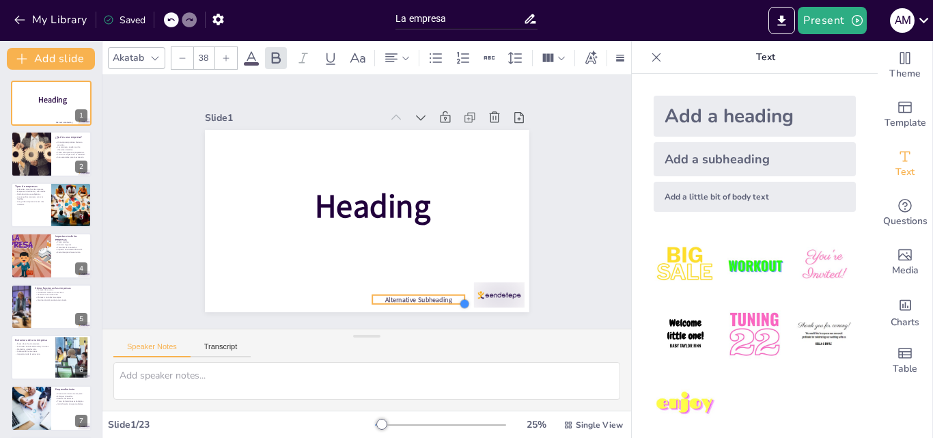
drag, startPoint x: 452, startPoint y: 293, endPoint x: 454, endPoint y: 284, distance: 9.1
click at [454, 284] on div "Heading Alternative Subheading" at bounding box center [360, 220] width 365 height 274
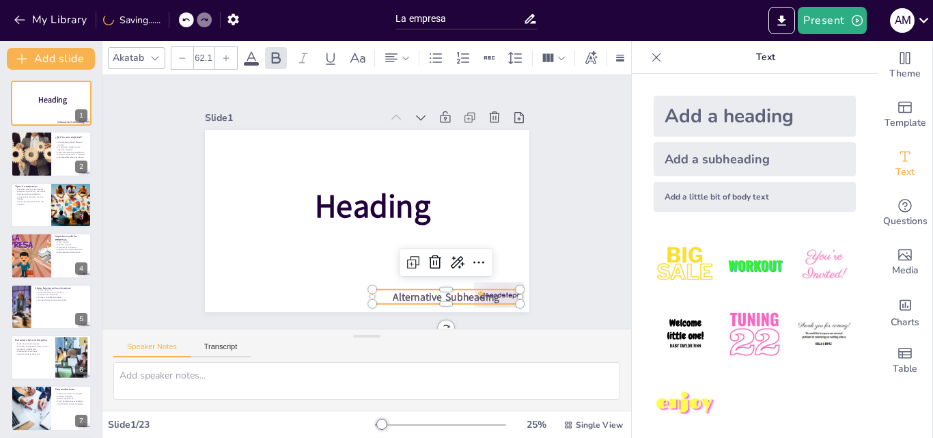
drag, startPoint x: 461, startPoint y: 282, endPoint x: 445, endPoint y: 284, distance: 16.6
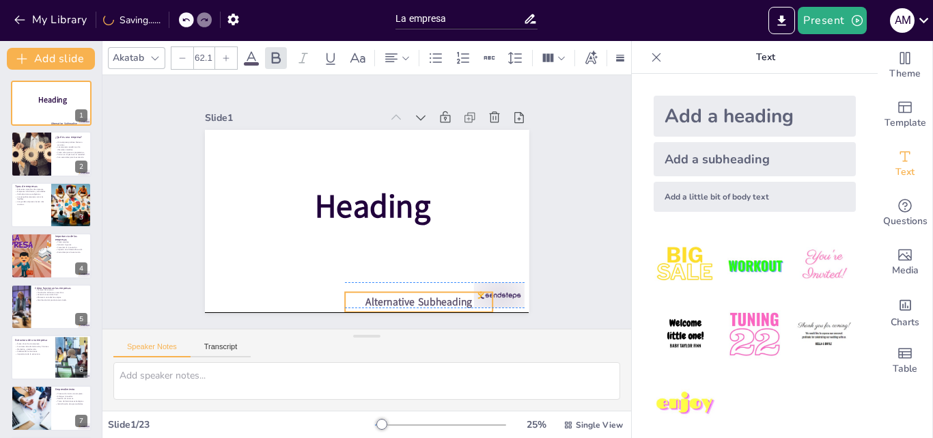
drag, startPoint x: 436, startPoint y: 286, endPoint x: 409, endPoint y: 285, distance: 27.4
click at [409, 122] on span "Alternative Subheading" at bounding box center [372, 89] width 99 height 66
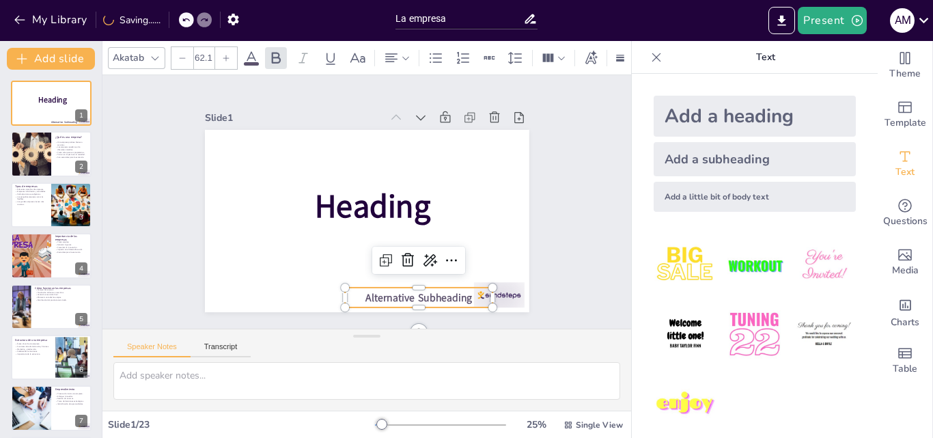
click at [303, 285] on span "Alternative Subheading" at bounding box center [285, 272] width 36 height 107
click at [564, 262] on div "Slide 1 Heading Alternative Subheading Slide 2 ¿Qué es una empresa? Una empresa…" at bounding box center [367, 201] width 516 height 577
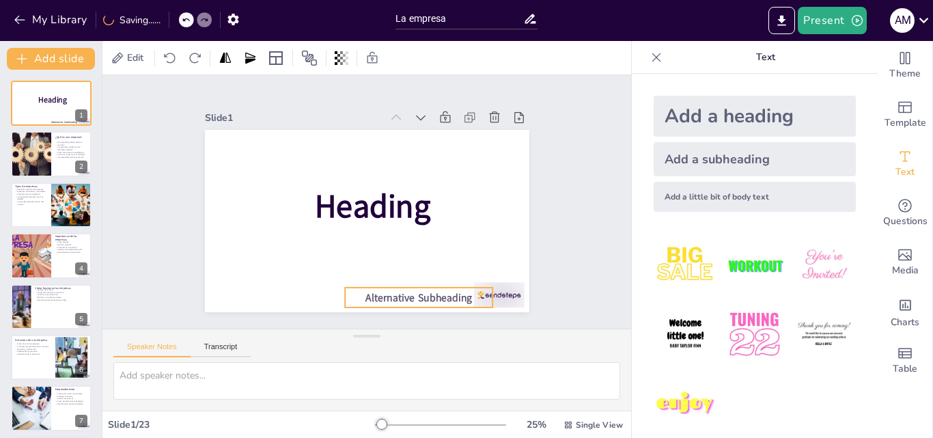
click at [444, 194] on span "Alternative Subheading" at bounding box center [456, 140] width 25 height 107
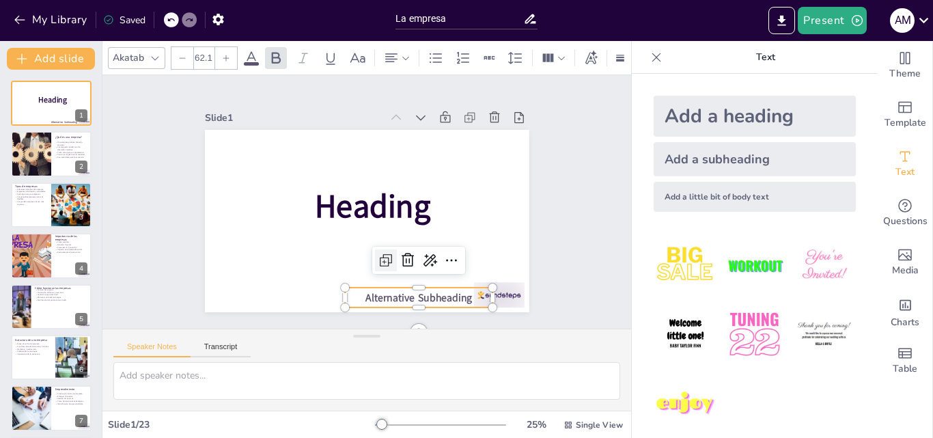
click at [418, 197] on icon at bounding box center [427, 189] width 18 height 18
click at [386, 288] on span "Alternative Subheading" at bounding box center [341, 310] width 89 height 82
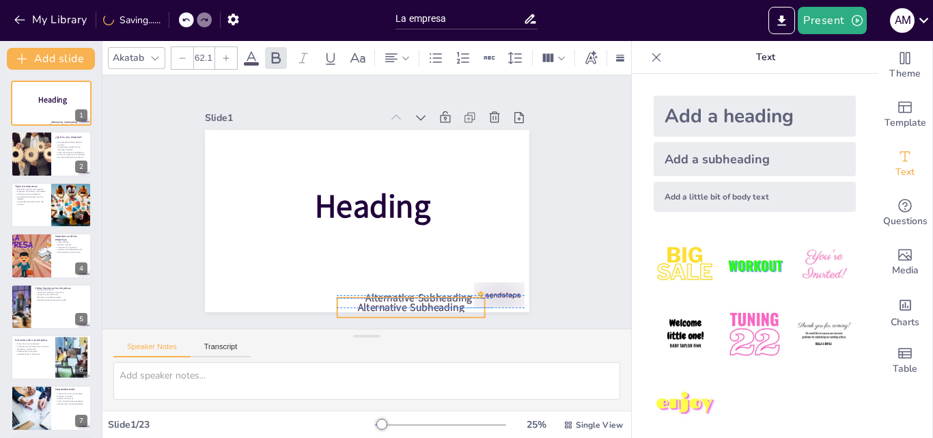
drag, startPoint x: 397, startPoint y: 292, endPoint x: 385, endPoint y: 295, distance: 12.8
click at [385, 297] on span "Alternative Subheading" at bounding box center [388, 315] width 107 height 36
click at [308, 194] on span "Alternative Subheading" at bounding box center [263, 153] width 89 height 82
click at [369, 137] on icon at bounding box center [359, 127] width 21 height 21
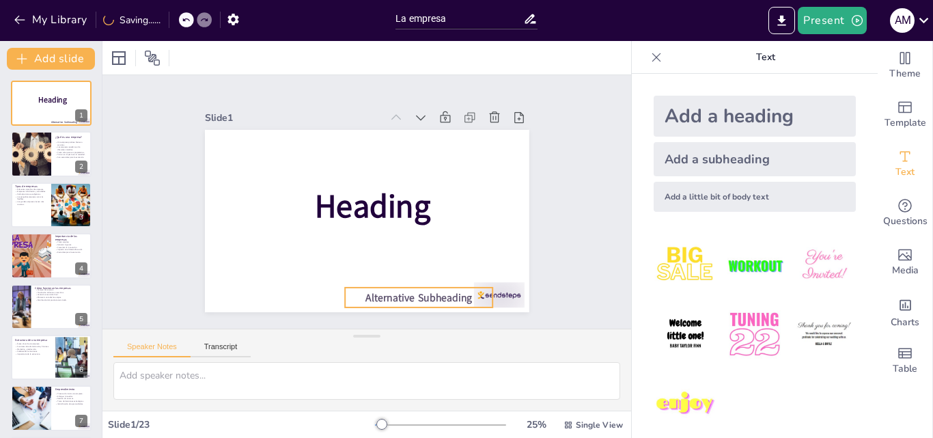
click at [279, 292] on span "Alternative Subheading" at bounding box center [266, 243] width 25 height 107
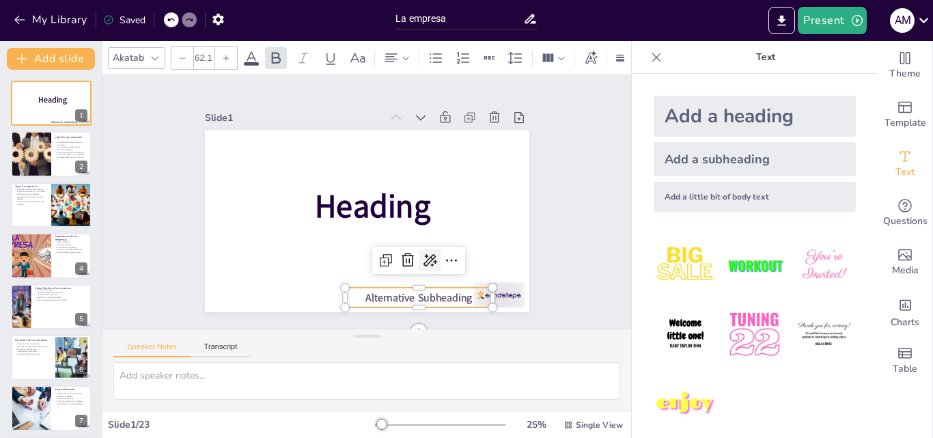
click at [295, 230] on icon at bounding box center [282, 218] width 23 height 23
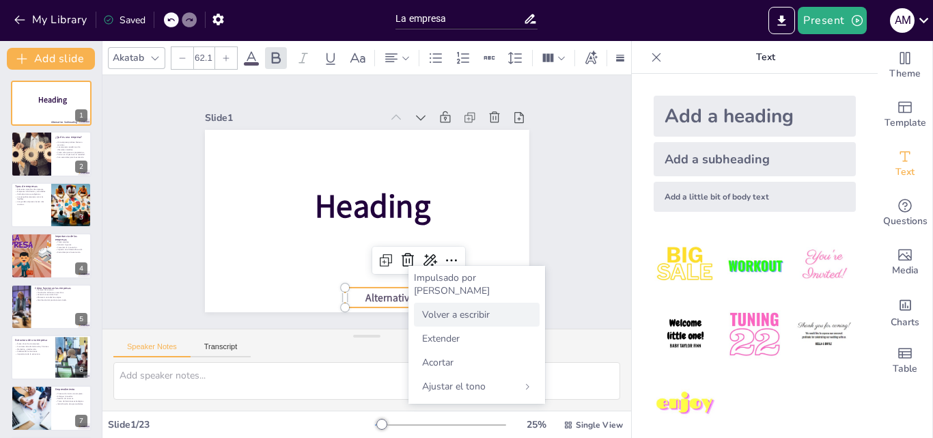
click at [453, 308] on font "Volver a escribir" at bounding box center [456, 314] width 68 height 13
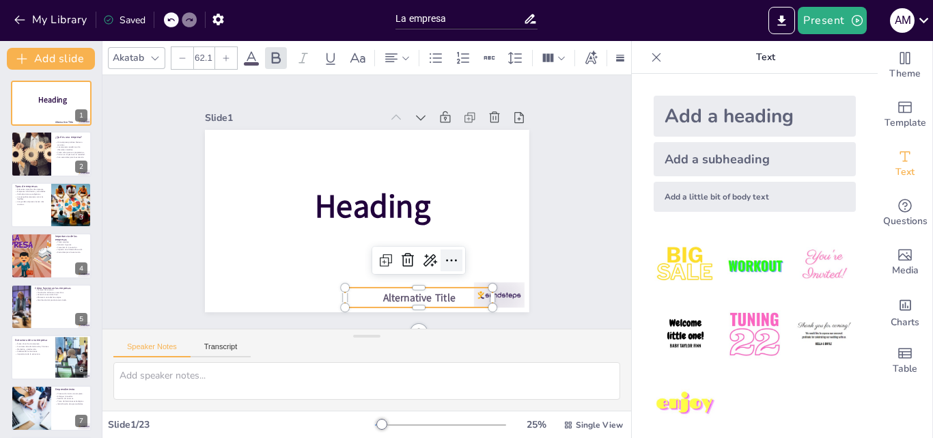
click at [282, 248] on icon at bounding box center [269, 236] width 23 height 23
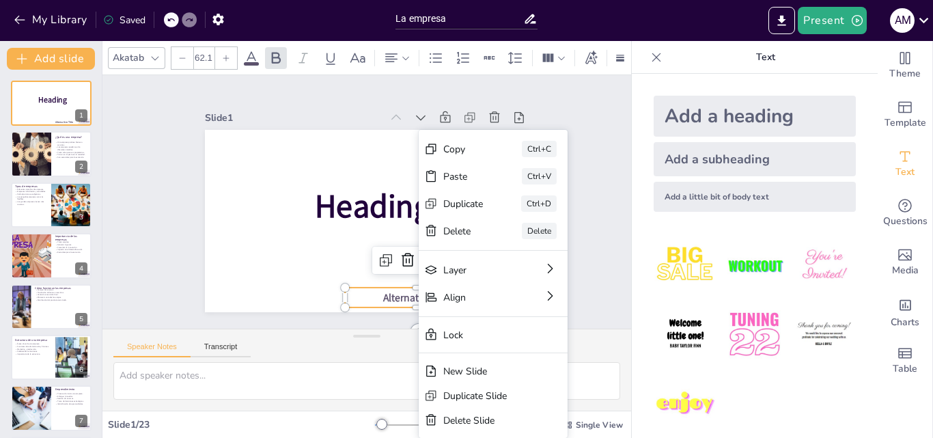
click at [311, 254] on icon at bounding box center [302, 258] width 18 height 18
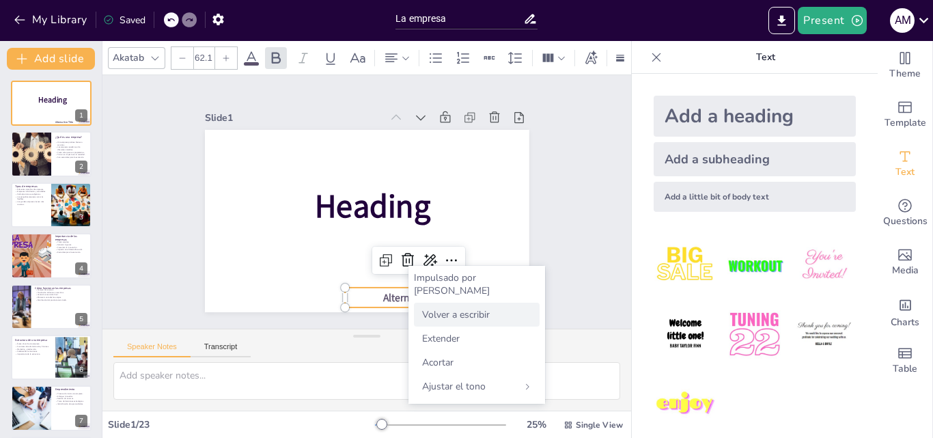
click at [486, 308] on font "Volver a escribir" at bounding box center [456, 314] width 68 height 13
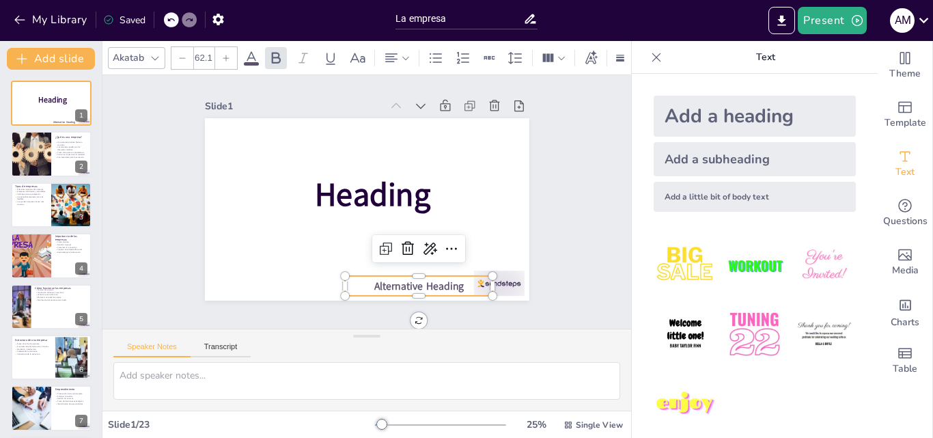
scroll to position [17, 0]
click at [296, 284] on div "Alternative Heading" at bounding box center [278, 244] width 36 height 149
click at [390, 251] on icon at bounding box center [385, 262] width 22 height 22
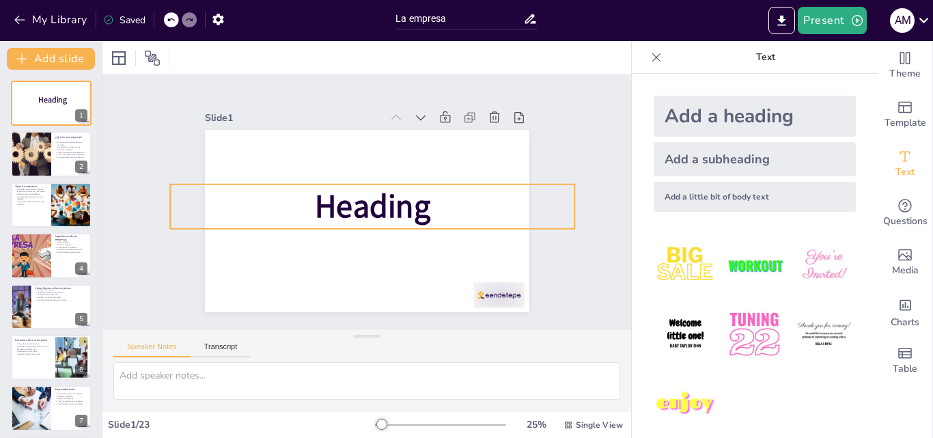
scroll to position [0, 0]
click at [379, 206] on span "Heading" at bounding box center [361, 206] width 67 height 122
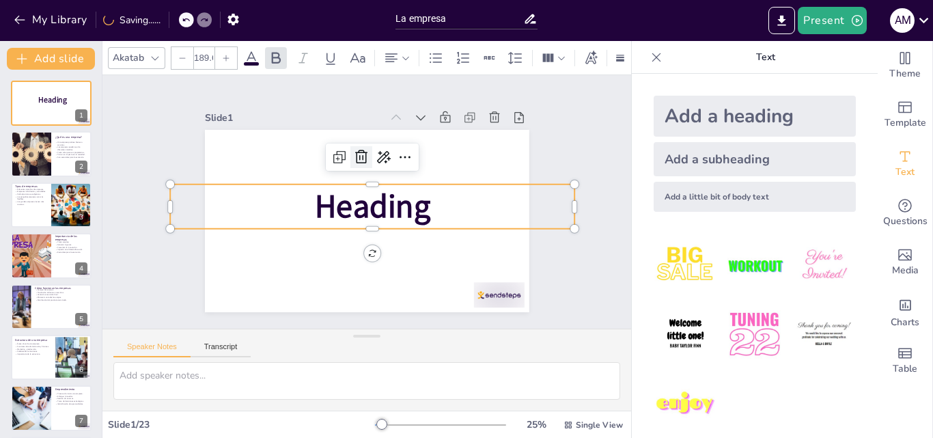
click at [351, 155] on icon at bounding box center [340, 165] width 23 height 23
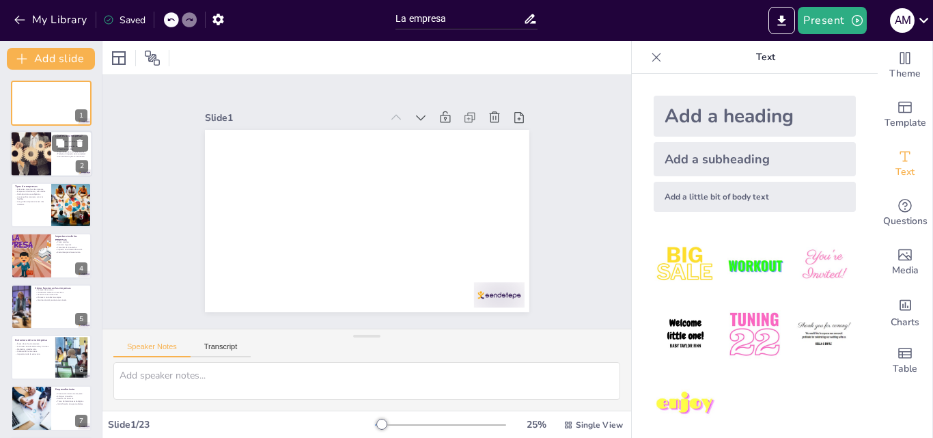
click at [15, 148] on div at bounding box center [30, 154] width 97 height 46
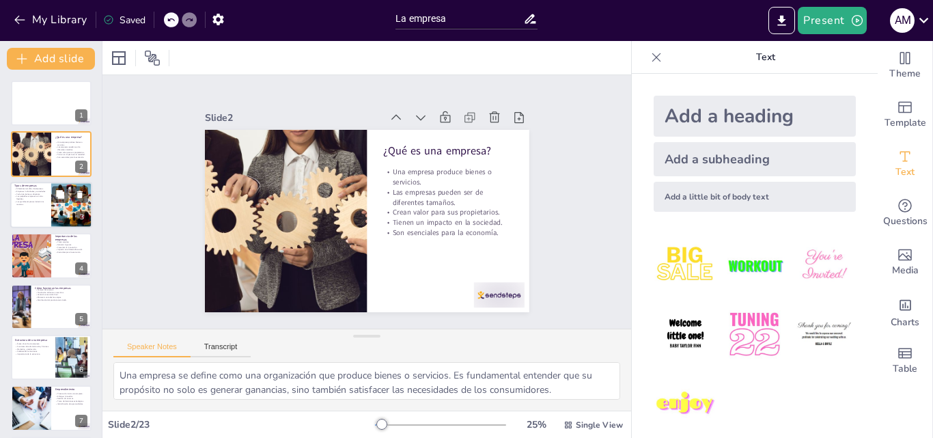
click at [32, 189] on p "Diferentes tamaños de empresas." at bounding box center [30, 188] width 33 height 3
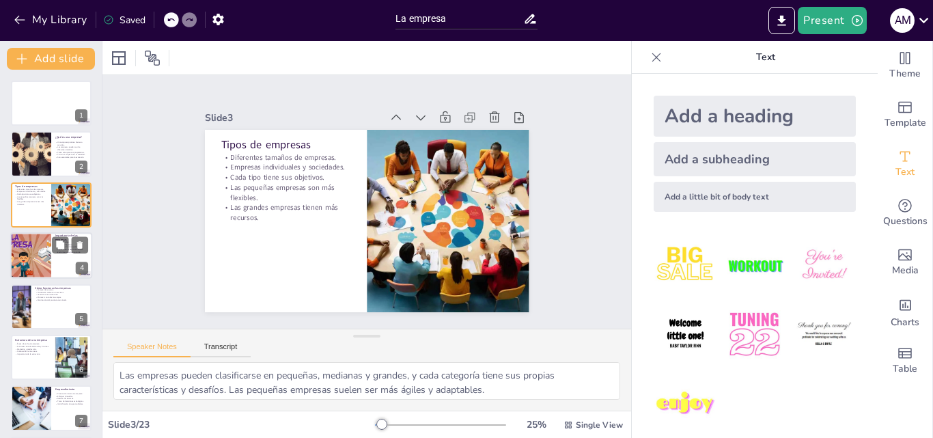
click at [26, 244] on div at bounding box center [31, 255] width 82 height 46
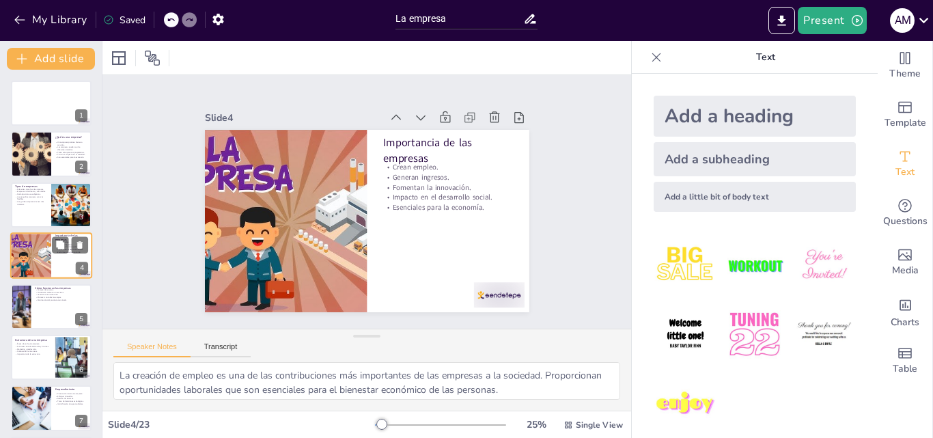
scroll to position [2, 0]
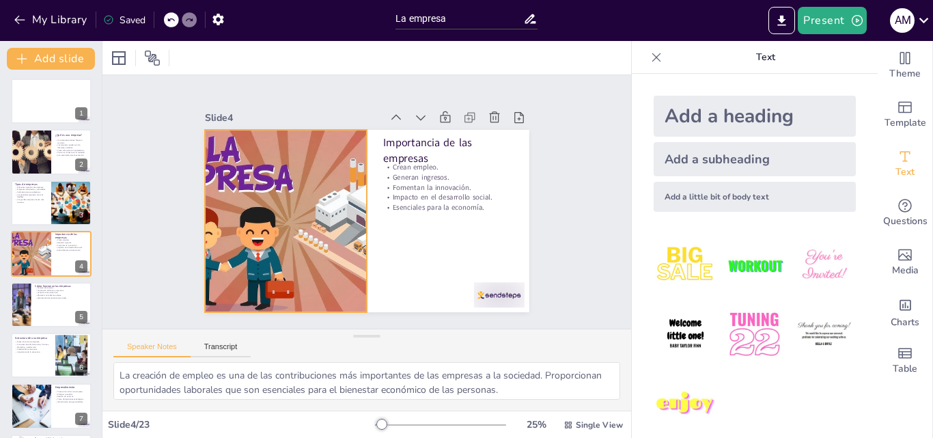
click at [226, 171] on div at bounding box center [287, 178] width 372 height 320
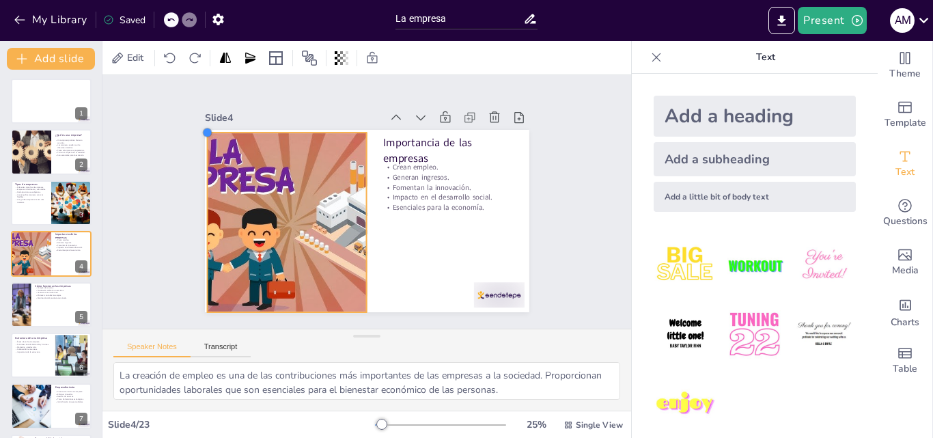
drag, startPoint x: 195, startPoint y: 119, endPoint x: 204, endPoint y: 126, distance: 11.2
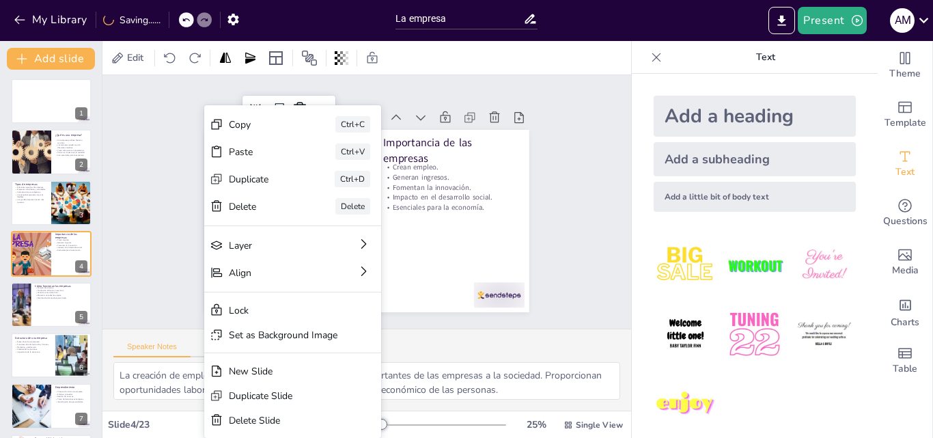
click at [146, 169] on div "Slide 1 Slide 2 ¿Qué es una empresa? Una empresa produce bienes o servicios. La…" at bounding box center [367, 202] width 484 height 585
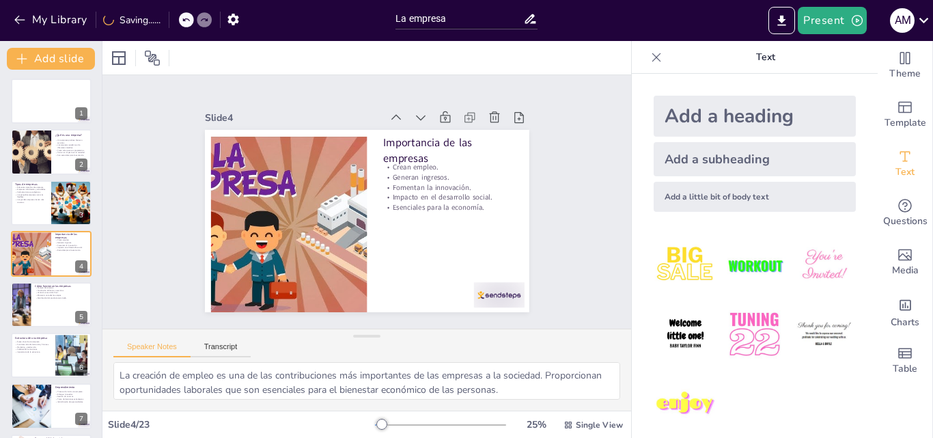
click at [172, 179] on div "Slide 1 Slide 2 ¿Qué es una empresa? Una empresa produce bienes o servicios. La…" at bounding box center [367, 202] width 446 height 432
click at [288, 238] on div at bounding box center [291, 174] width 356 height 325
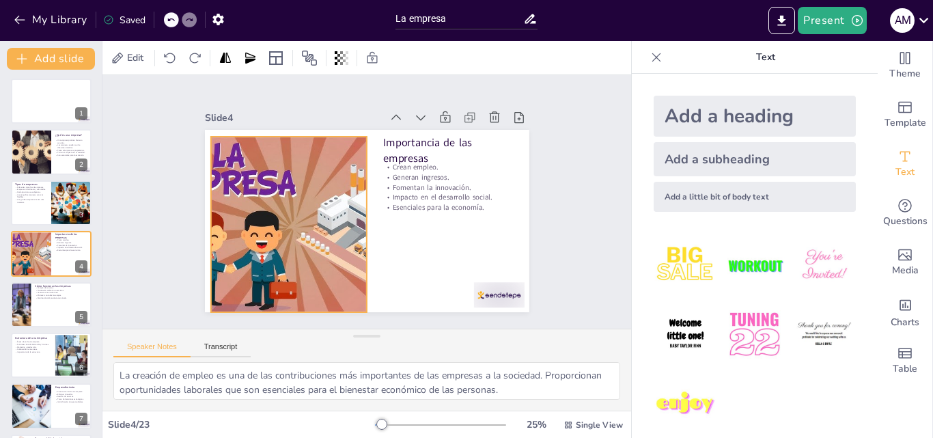
click at [288, 238] on div at bounding box center [286, 190] width 357 height 287
click at [324, 70] on icon at bounding box center [331, 62] width 15 height 15
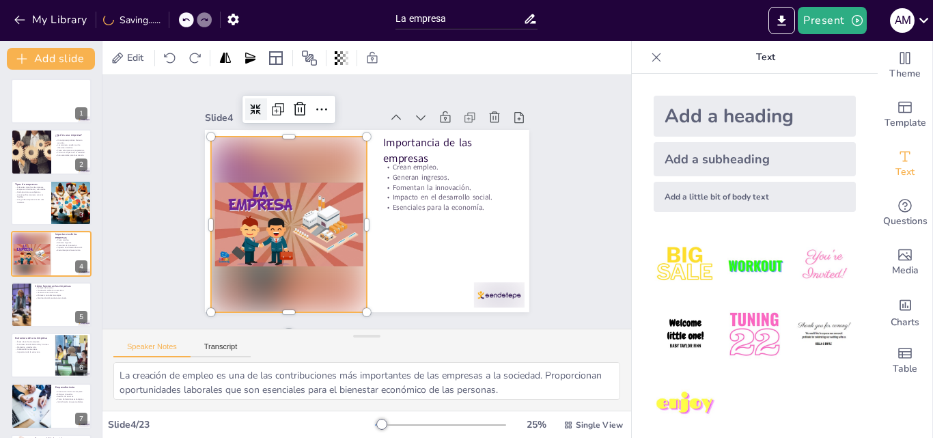
click at [190, 173] on div "Slide 1 Slide 2 ¿Qué es una empresa? Una empresa produce bienes o servicios. La…" at bounding box center [367, 202] width 458 height 392
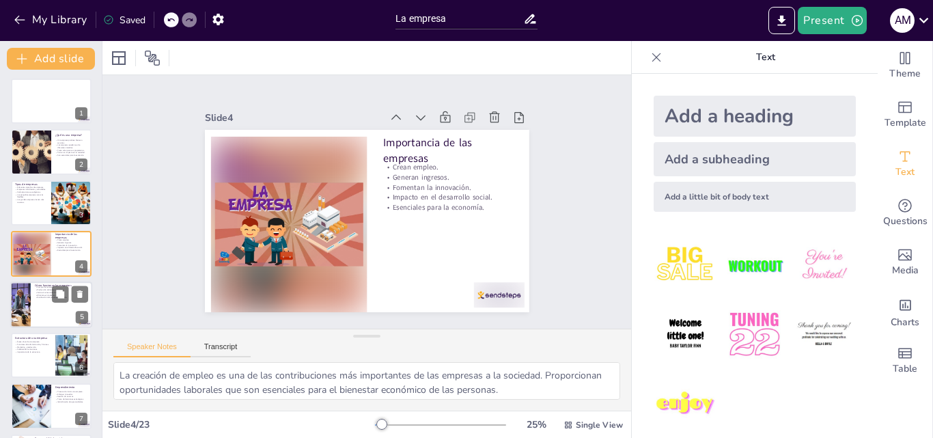
click at [48, 298] on p "Distribución del producto terminado." at bounding box center [61, 297] width 53 height 3
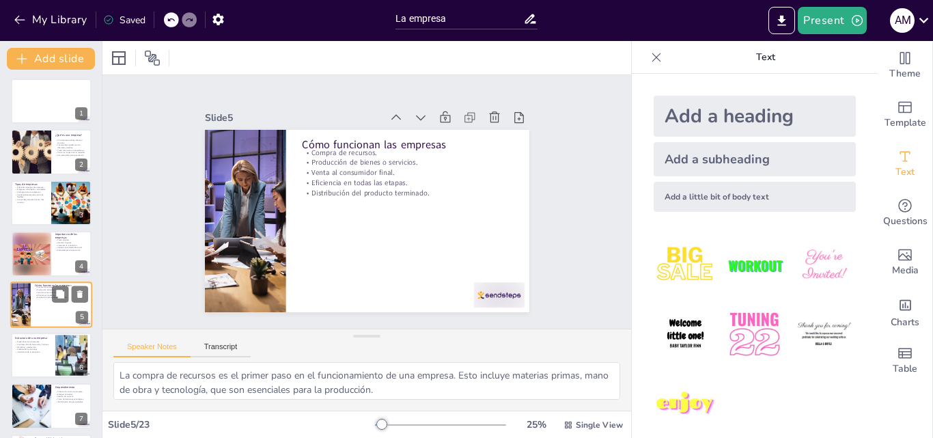
scroll to position [53, 0]
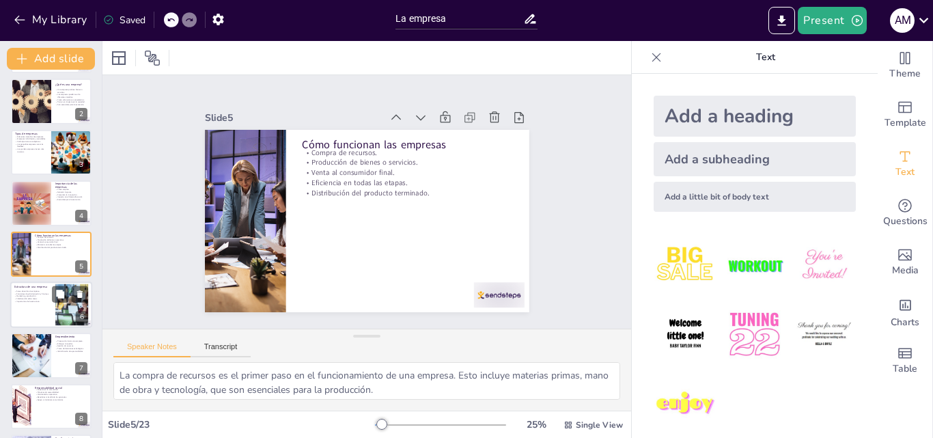
click at [29, 305] on div at bounding box center [51, 305] width 82 height 46
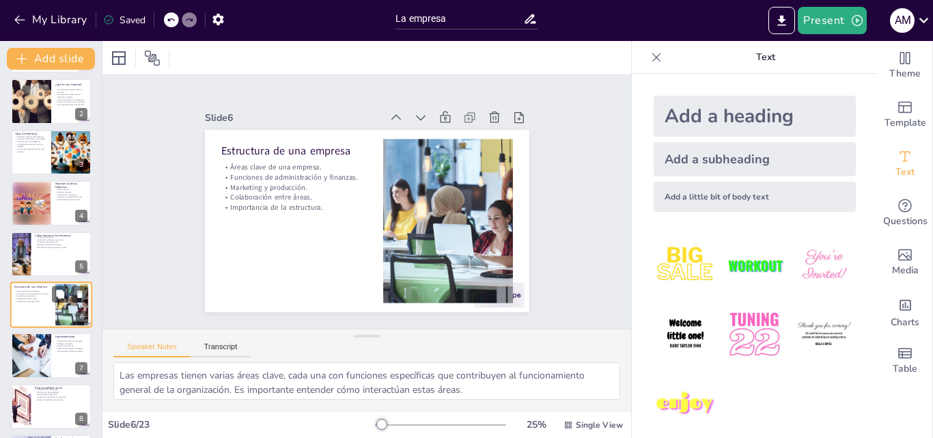
scroll to position [104, 0]
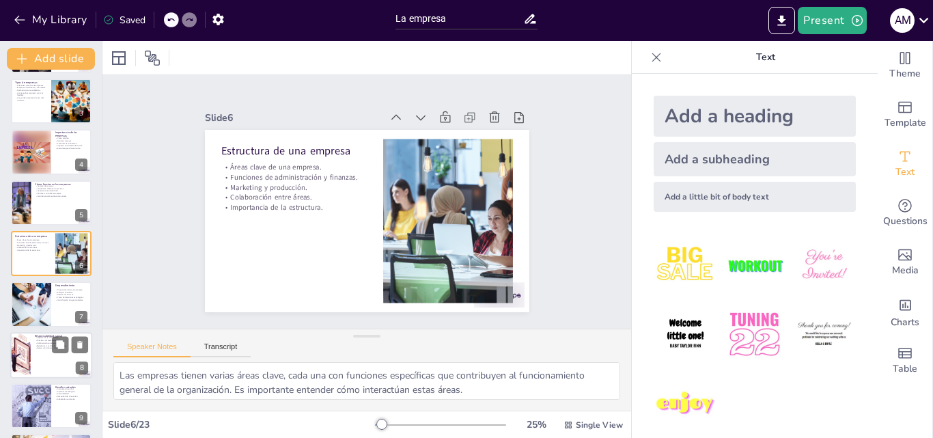
click at [27, 337] on div at bounding box center [21, 355] width 70 height 46
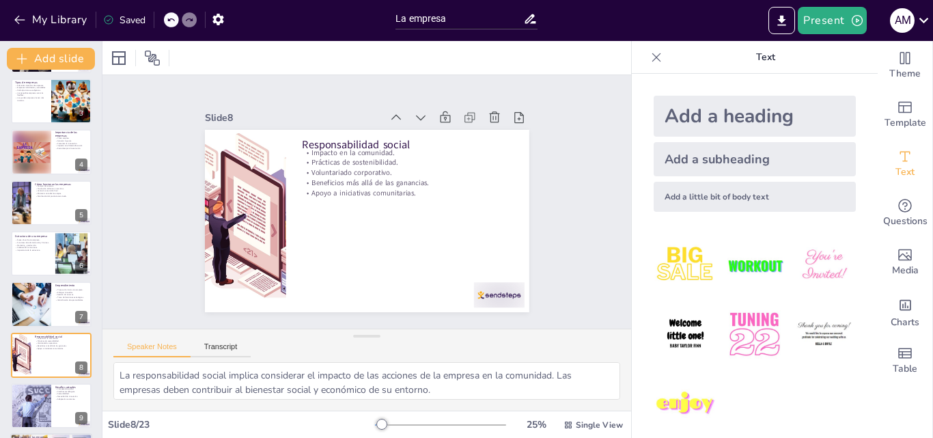
scroll to position [205, 0]
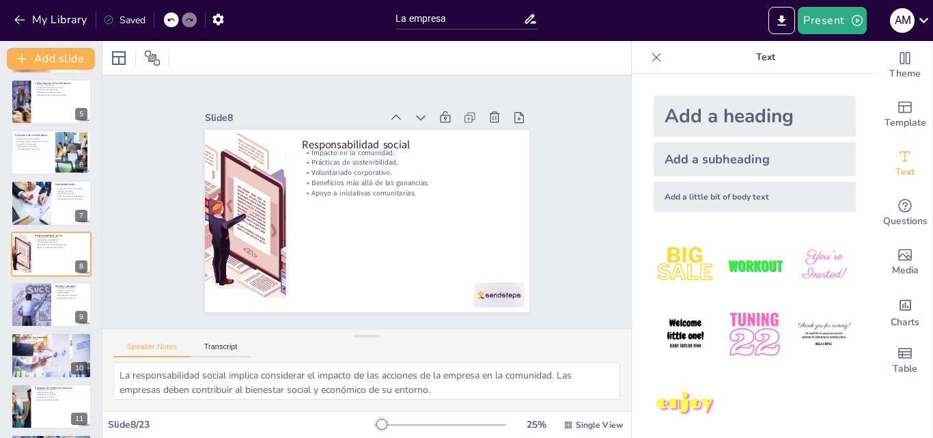
click at [422, 421] on div at bounding box center [440, 425] width 131 height 11
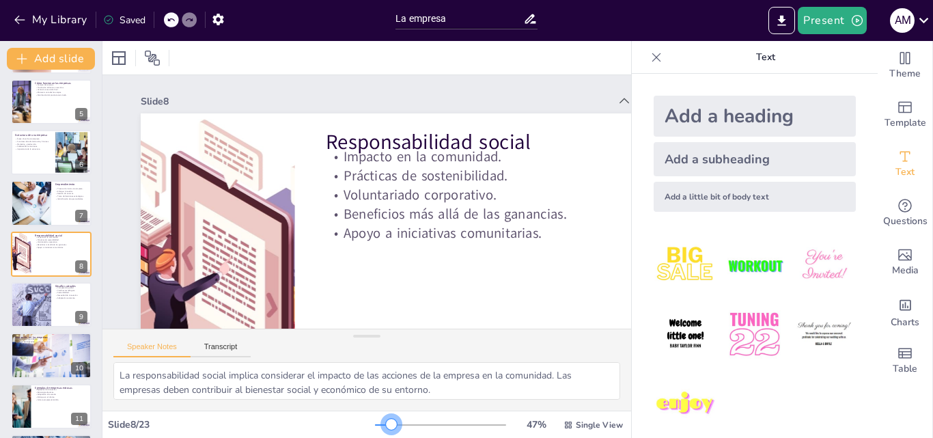
drag, startPoint x: 424, startPoint y: 424, endPoint x: 383, endPoint y: 427, distance: 41.8
click at [386, 427] on div at bounding box center [391, 424] width 11 height 11
click at [29, 364] on div at bounding box center [51, 355] width 82 height 51
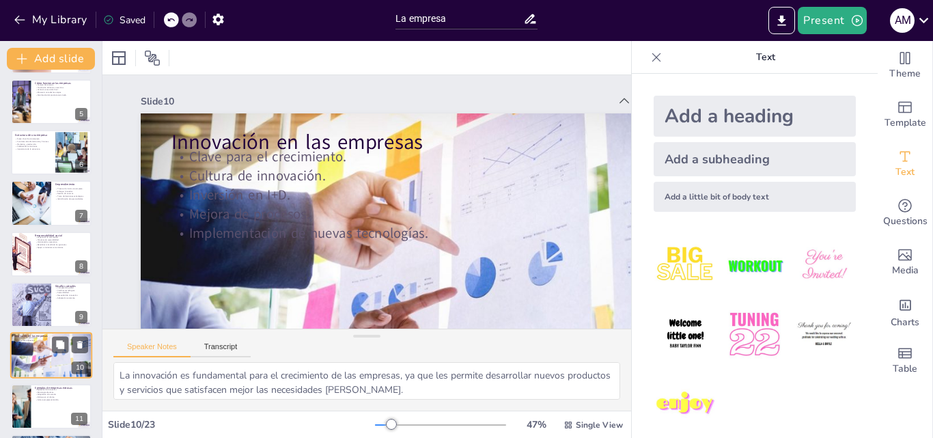
scroll to position [307, 0]
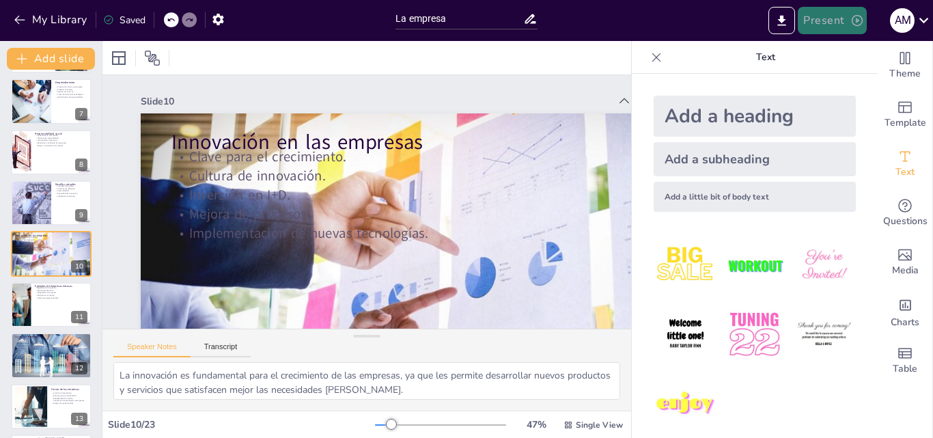
click at [847, 14] on button "Present" at bounding box center [832, 20] width 68 height 27
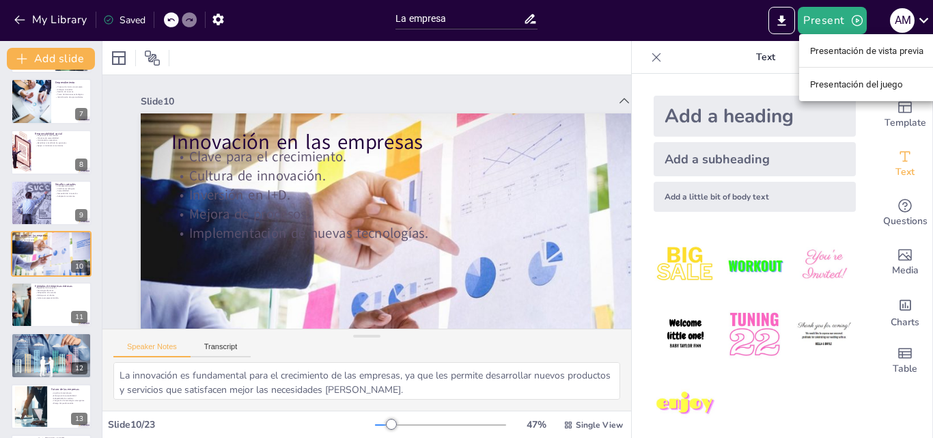
click at [849, 47] on font "Presentación de vista previa" at bounding box center [867, 51] width 114 height 10
